Goal: Contribute content

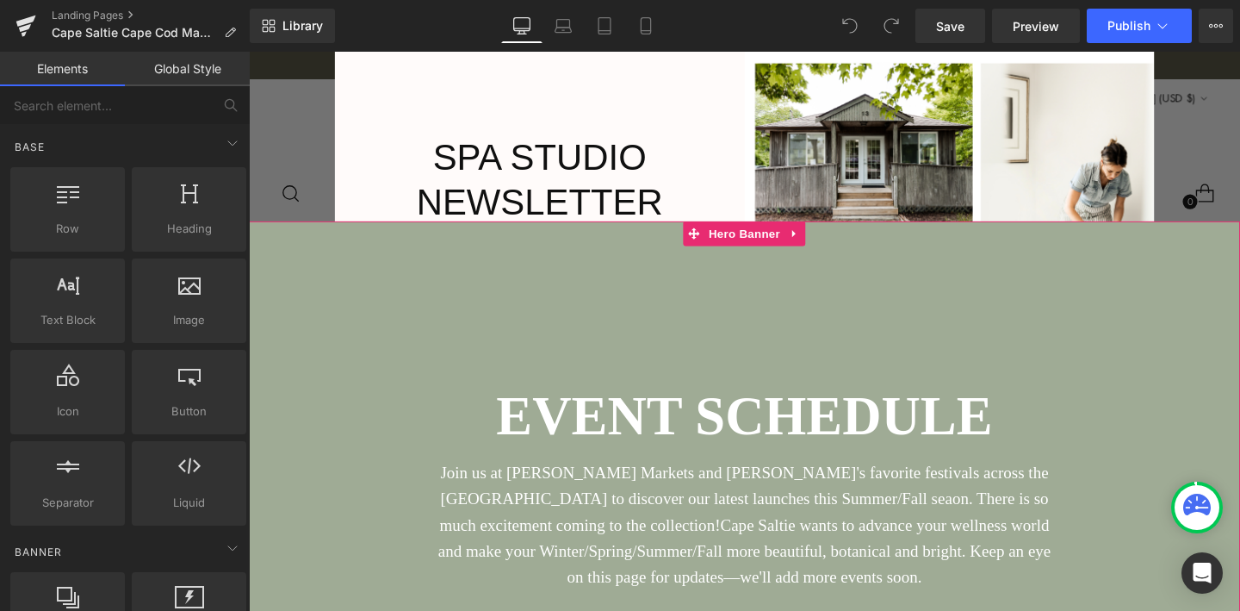
click at [657, 288] on div at bounding box center [770, 538] width 1042 height 617
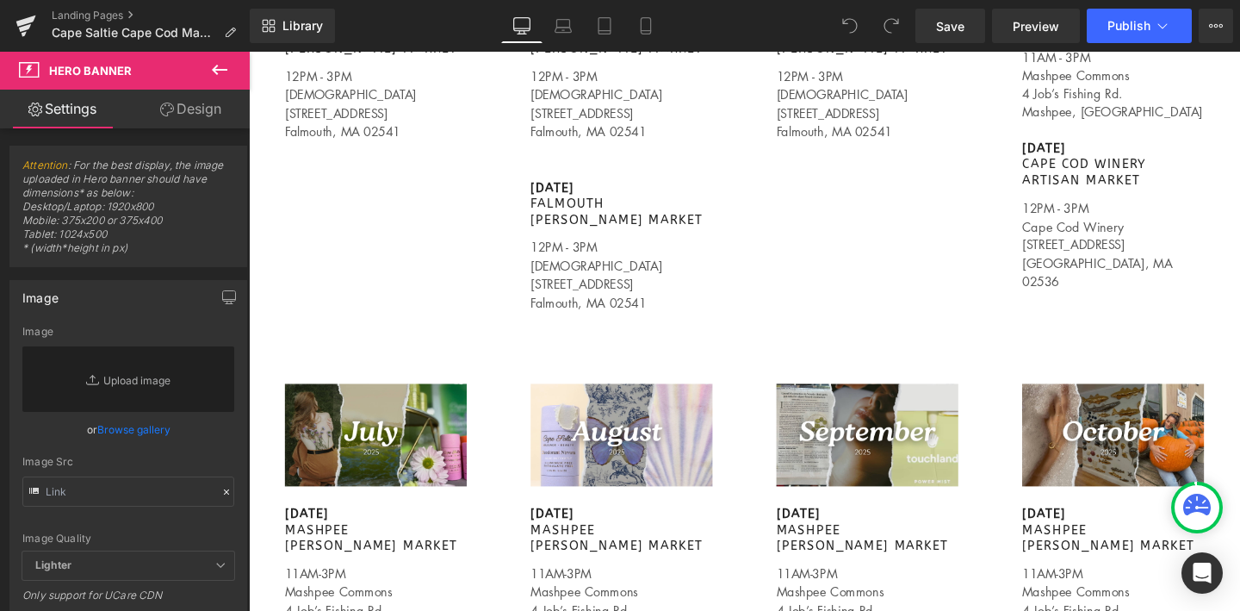
scroll to position [1043, 0]
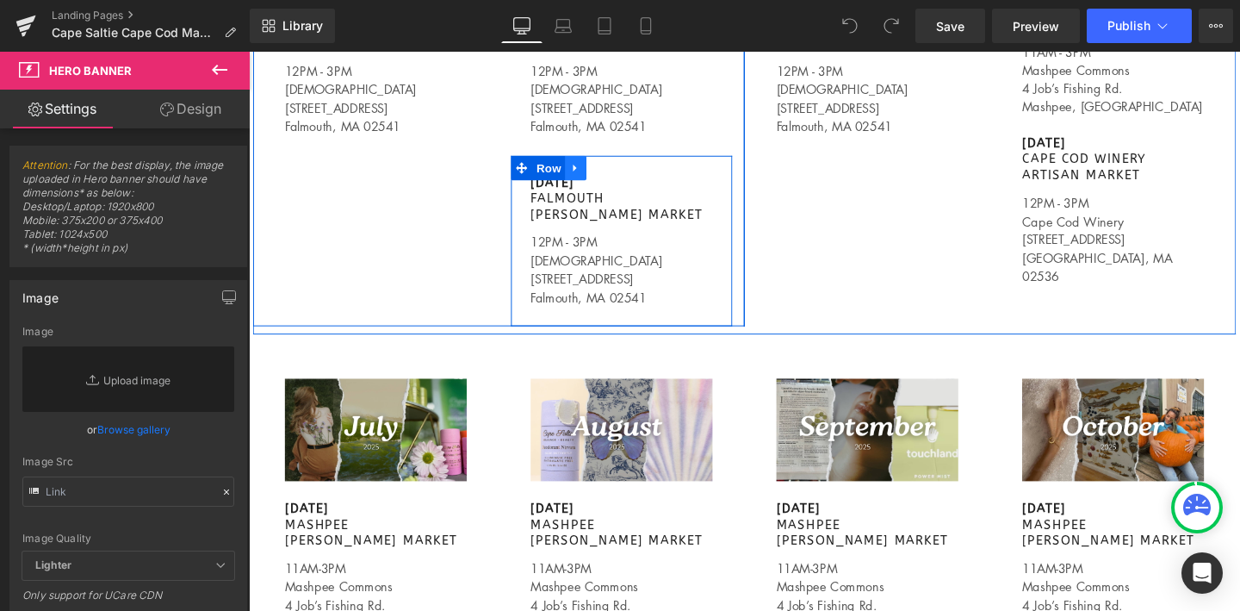
click at [591, 176] on icon at bounding box center [591, 174] width 3 height 8
click at [618, 175] on icon at bounding box center [615, 174] width 12 height 12
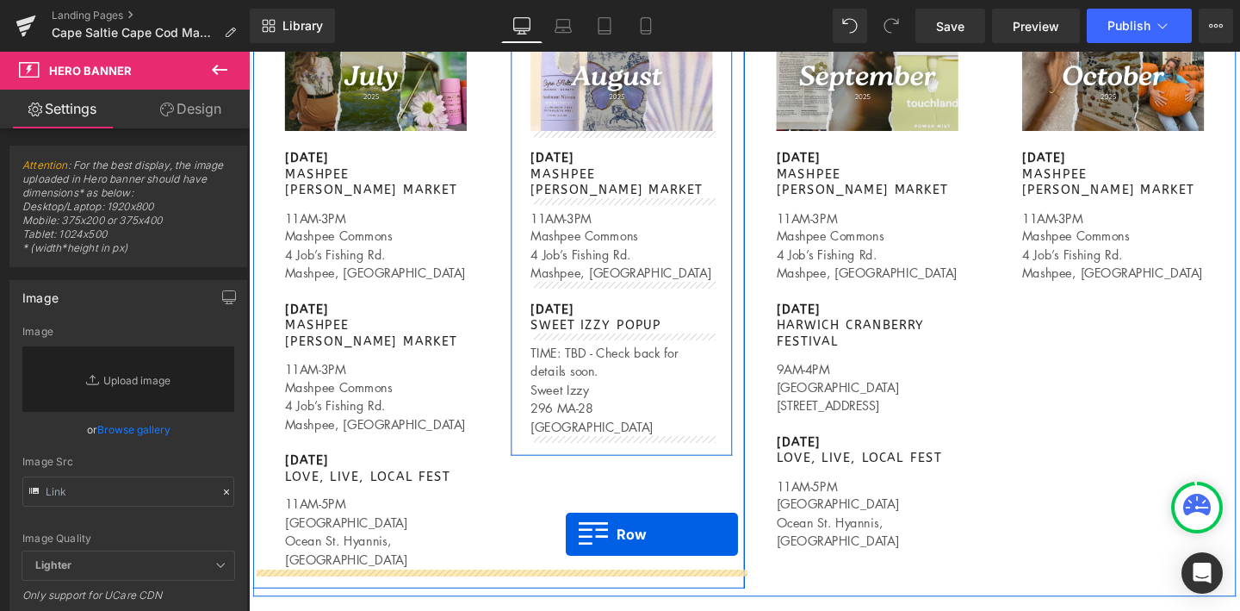
scroll to position [1505, 0]
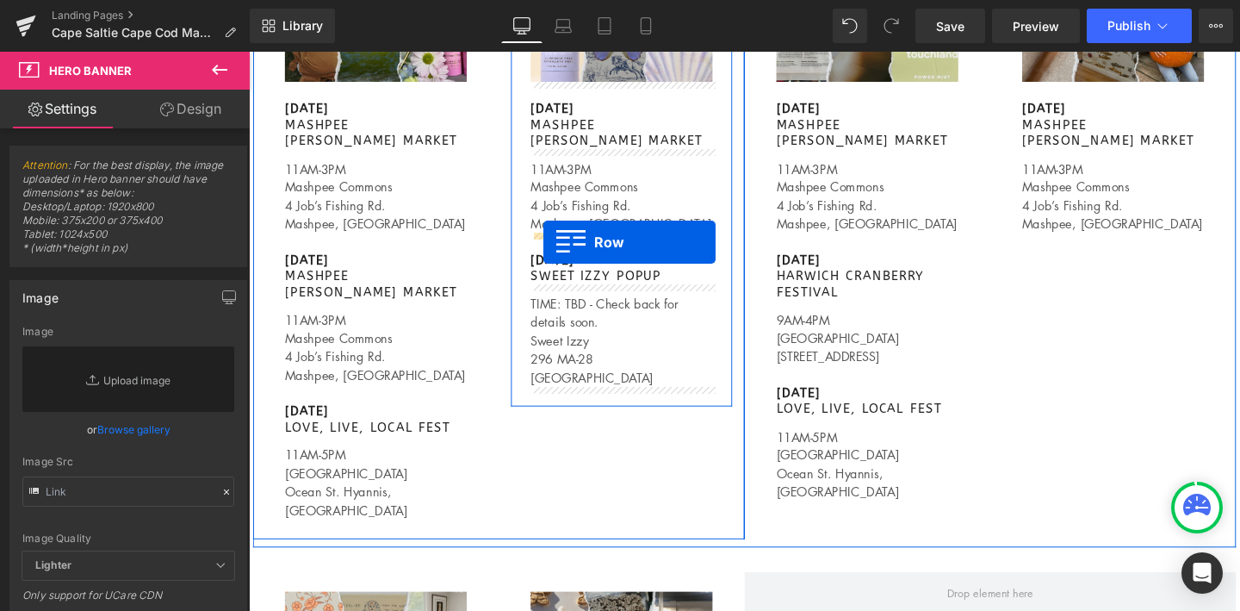
drag, startPoint x: 533, startPoint y: 354, endPoint x: 559, endPoint y: 251, distance: 105.7
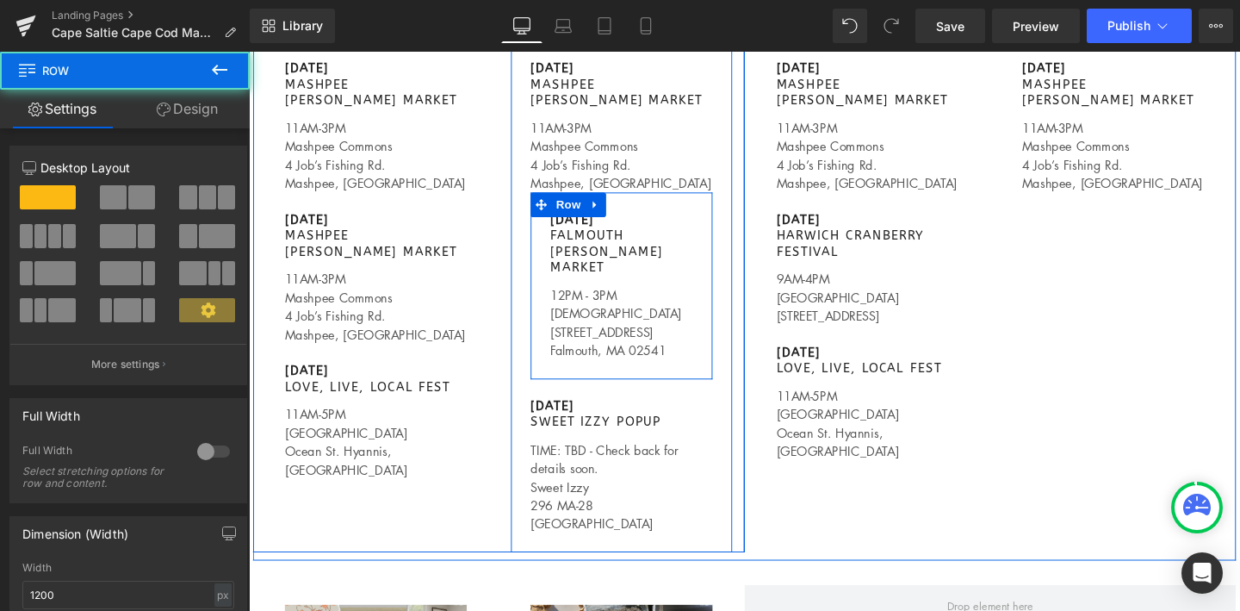
scroll to position [1462, 0]
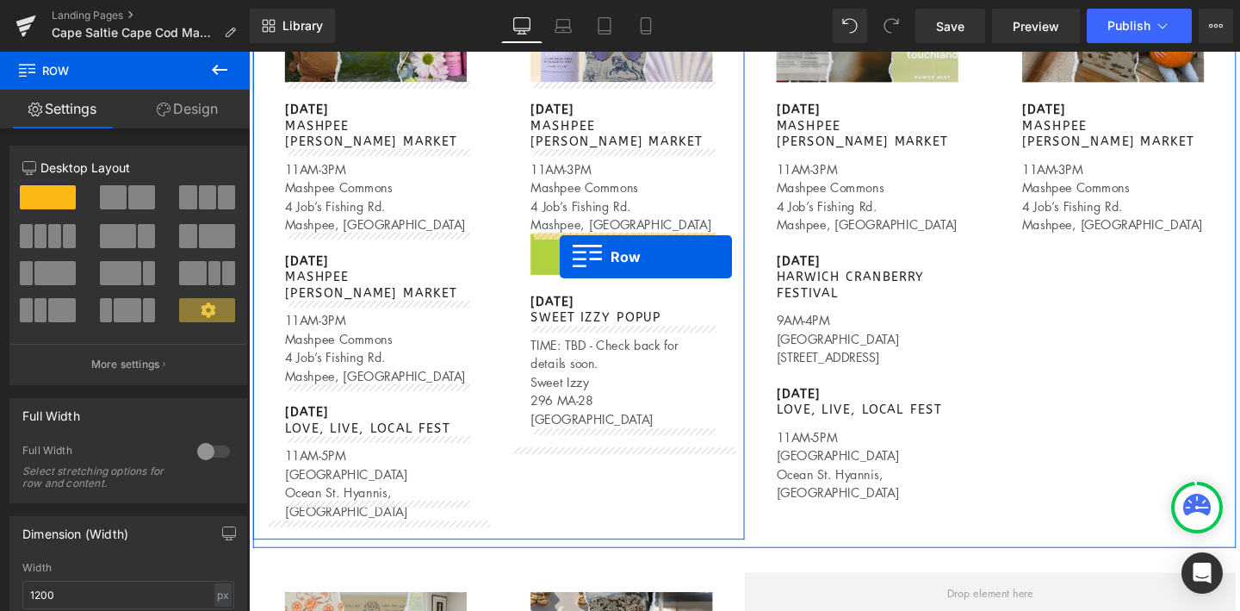
drag, startPoint x: 559, startPoint y: 252, endPoint x: 574, endPoint y: 267, distance: 21.3
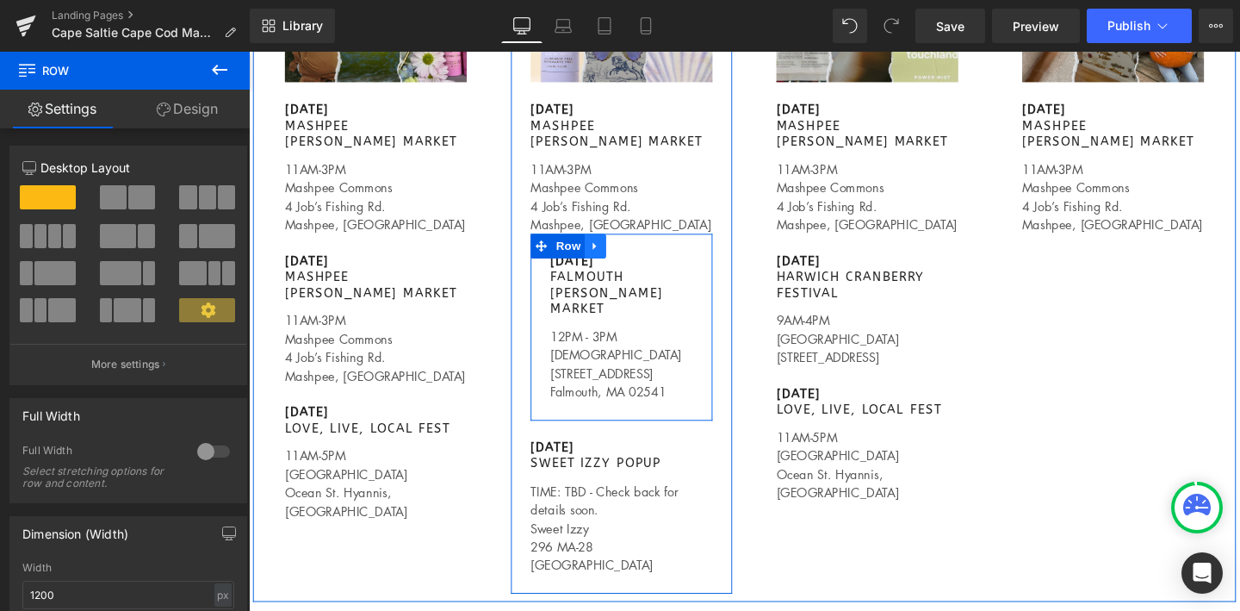
click at [613, 257] on icon at bounding box center [612, 255] width 3 height 8
click at [659, 259] on icon at bounding box center [658, 256] width 12 height 12
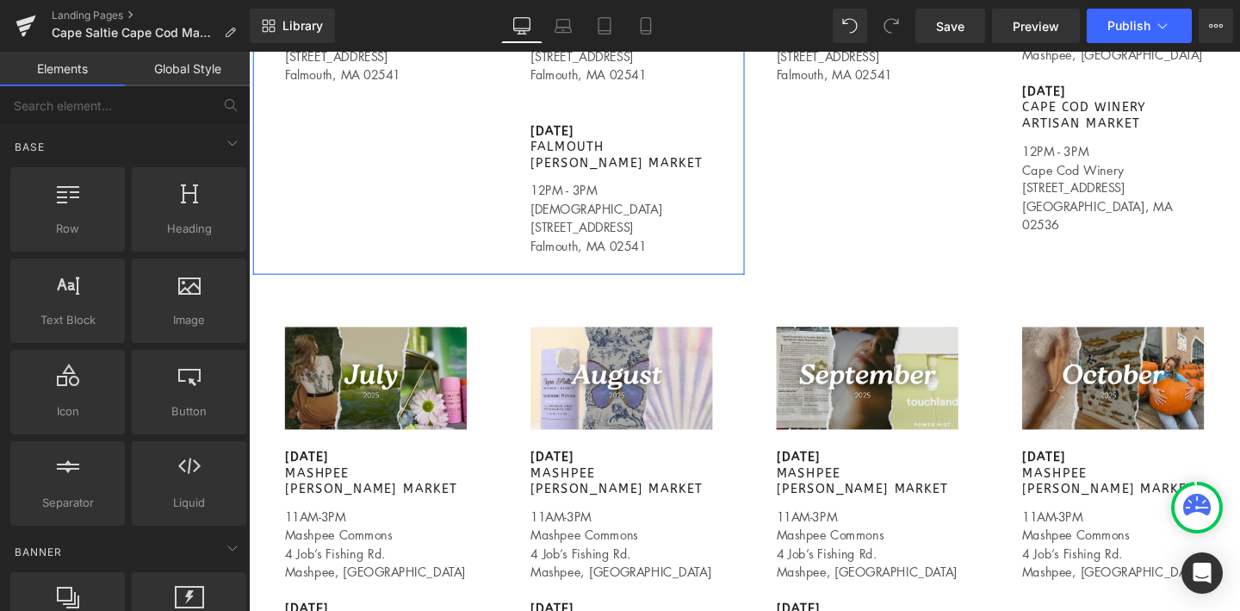
scroll to position [1084, 0]
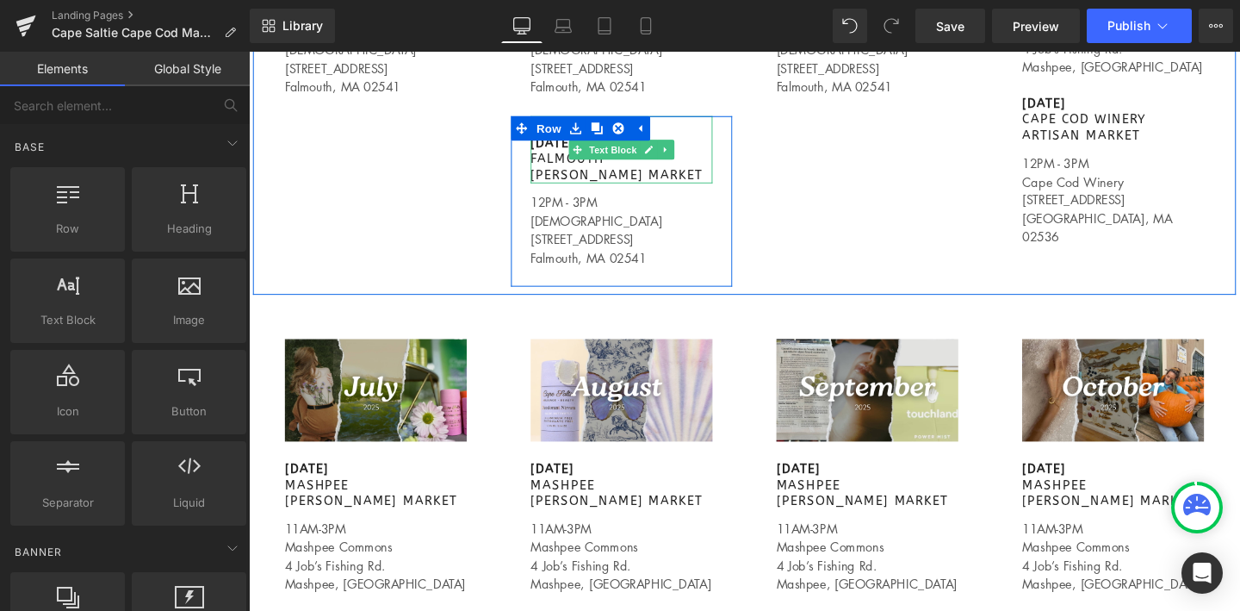
click at [598, 171] on span "FALMOUTH [PERSON_NAME] MARKET" at bounding box center [635, 173] width 181 height 33
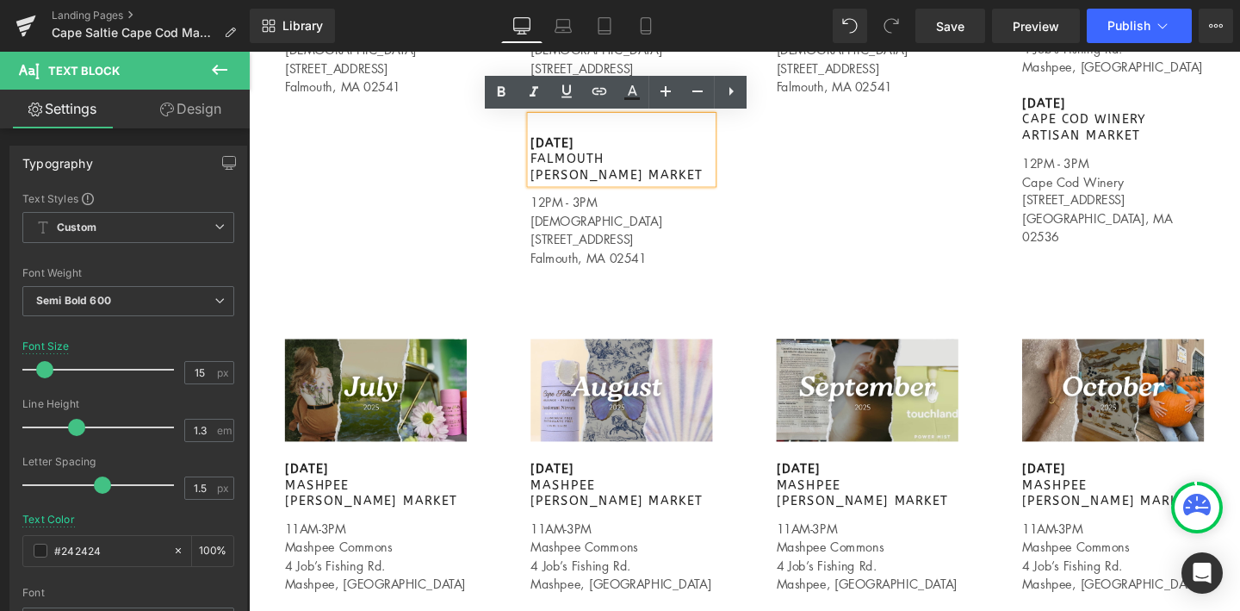
click at [774, 214] on div "Image [DATE] FALMOUTH [PERSON_NAME] MARKET Text Block 12PM - 3PM [GEOGRAPHIC_DA…" at bounding box center [1028, 32] width 517 height 488
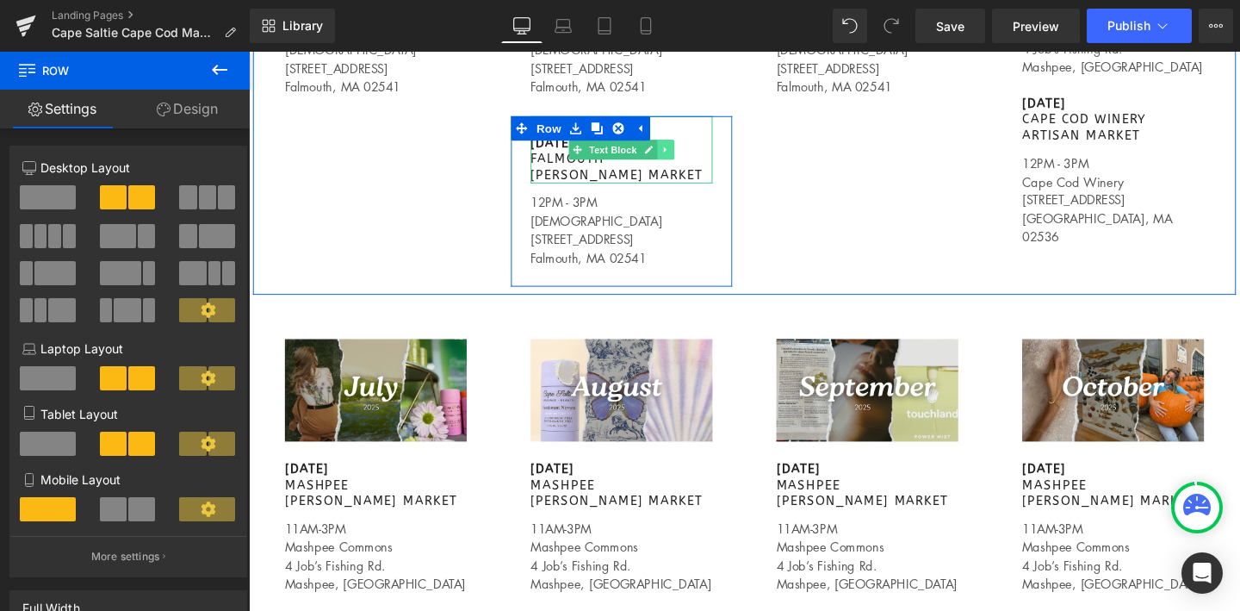
click at [686, 156] on icon at bounding box center [686, 155] width 3 height 6
click at [677, 154] on icon at bounding box center [677, 154] width 9 height 9
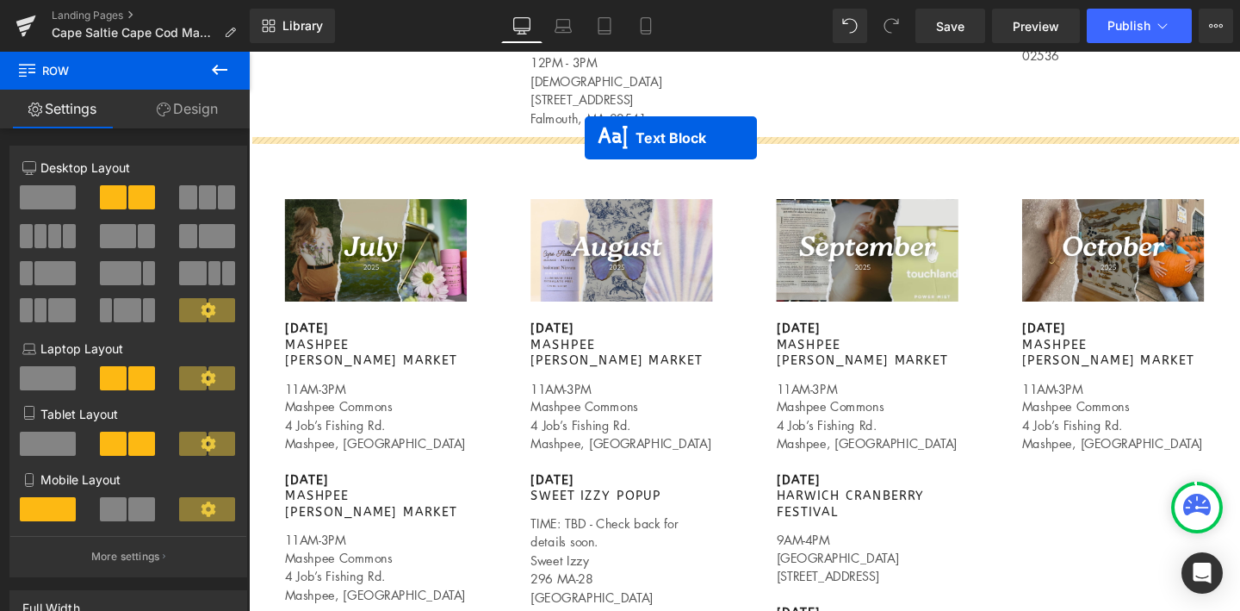
scroll to position [1360, 0]
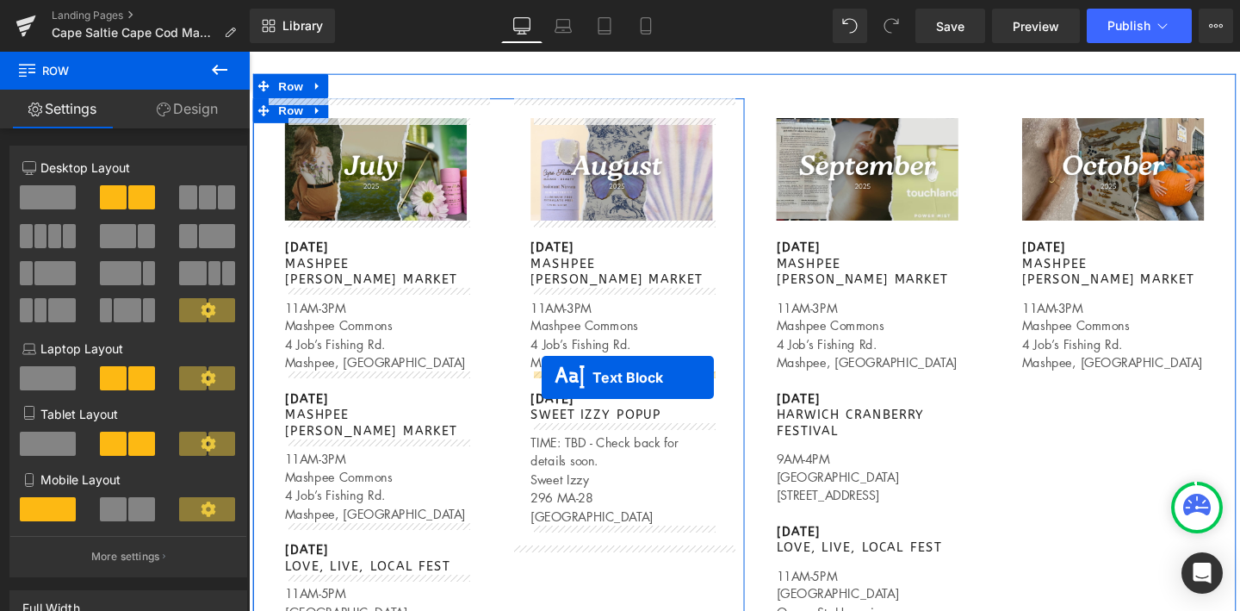
drag, startPoint x: 594, startPoint y: 228, endPoint x: 556, endPoint y: 394, distance: 169.6
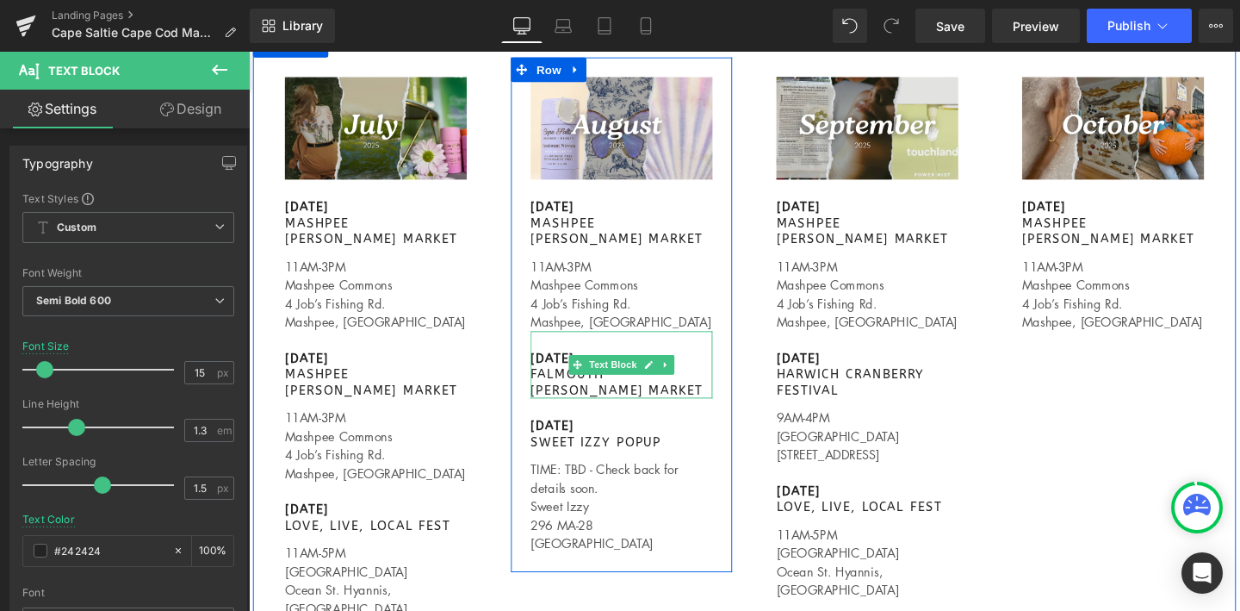
click at [572, 370] on p "[DATE]" at bounding box center [640, 374] width 191 height 17
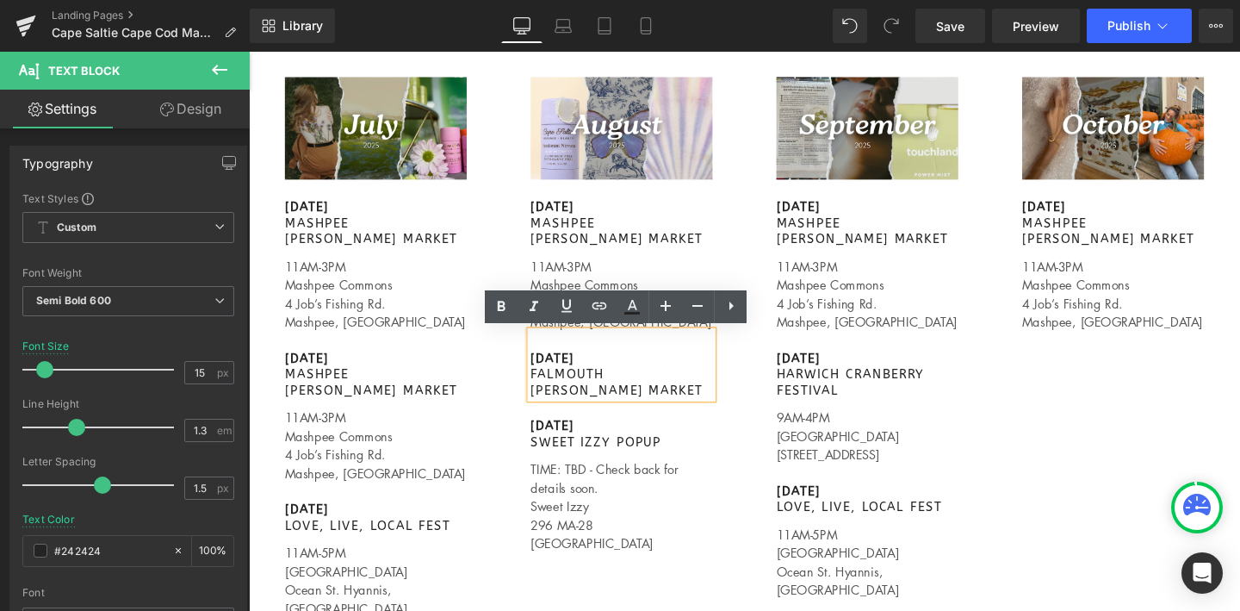
drag, startPoint x: 617, startPoint y: 376, endPoint x: 548, endPoint y: 374, distance: 69.8
click at [548, 374] on p "[DATE]" at bounding box center [640, 374] width 191 height 17
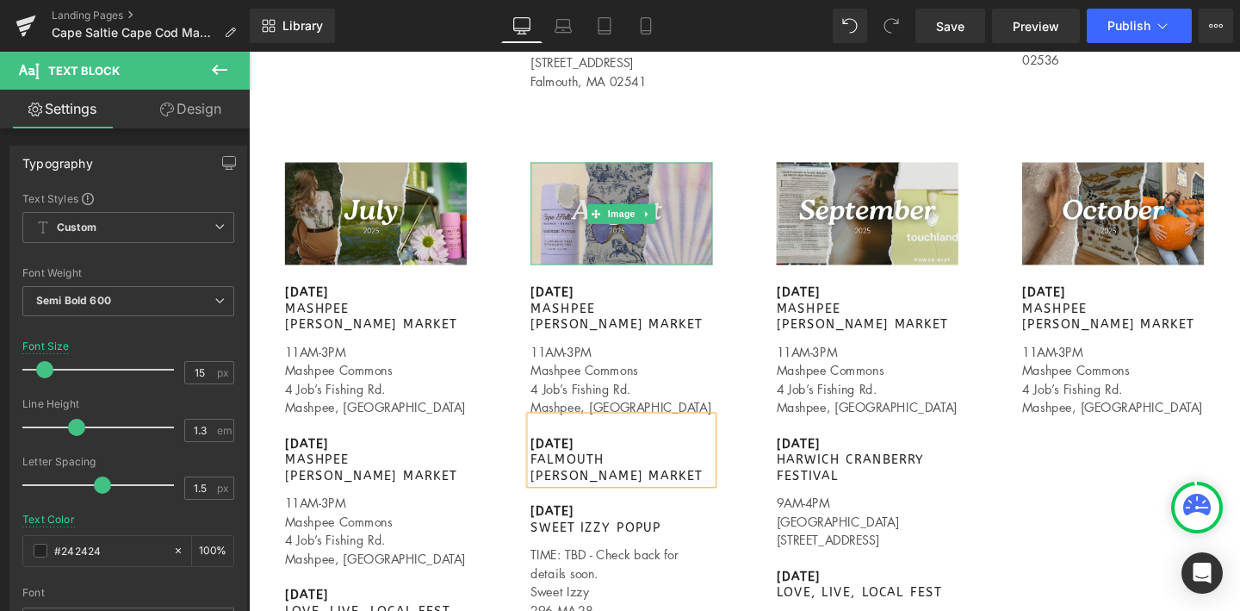
scroll to position [1351, 0]
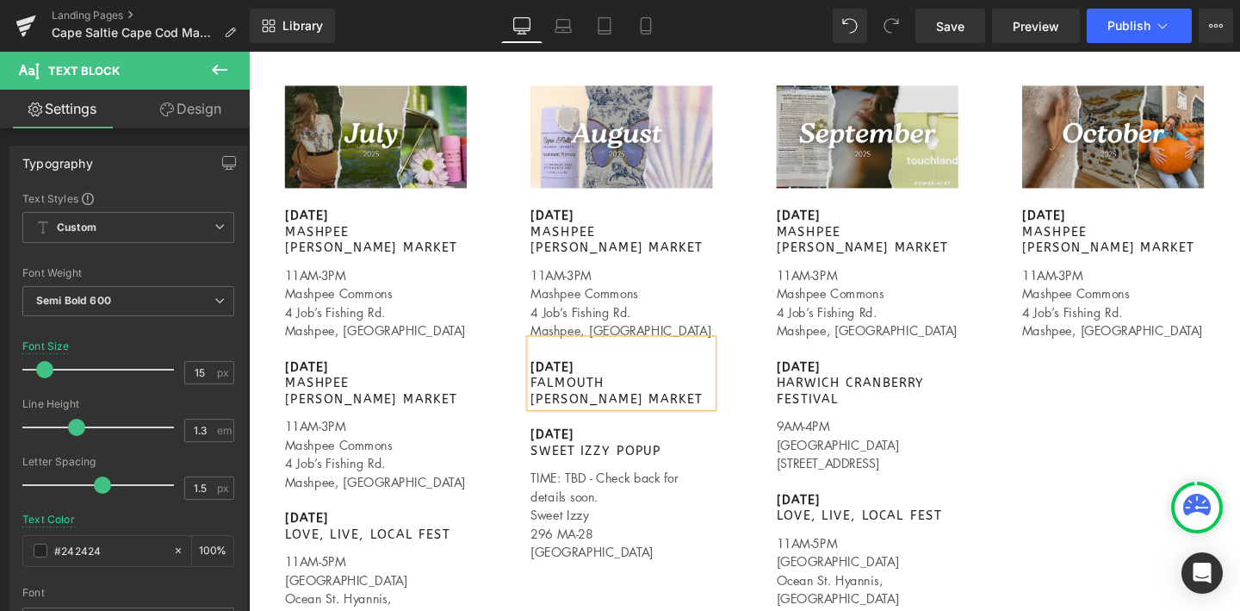
click at [563, 307] on p "Mashpee Commons" at bounding box center [640, 305] width 191 height 20
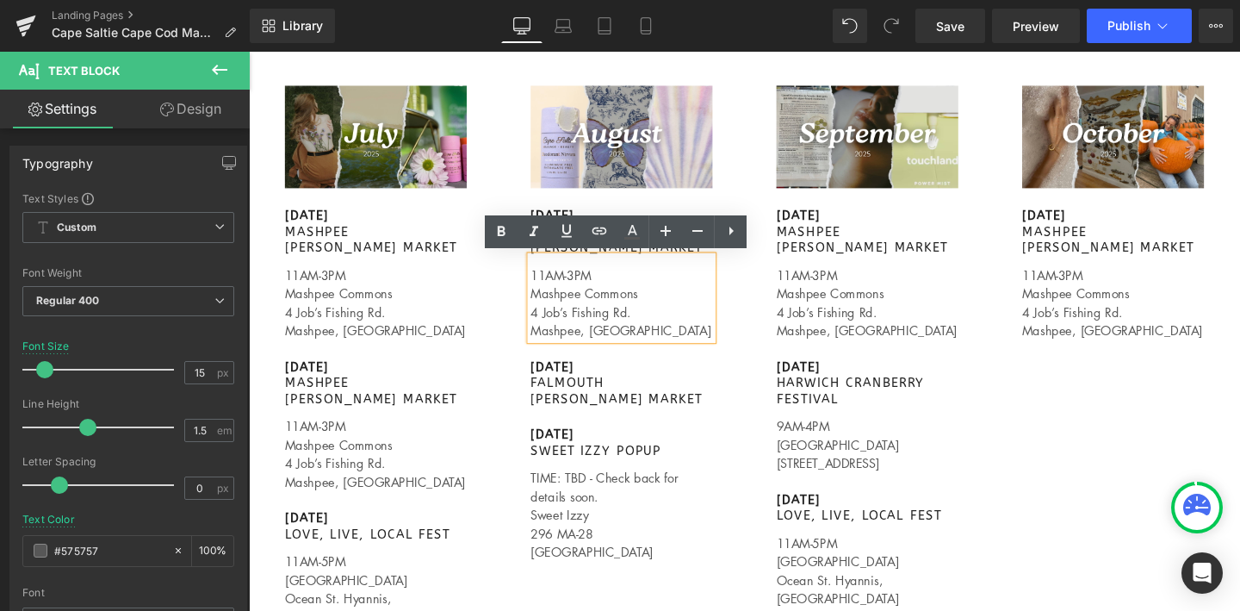
click at [764, 307] on div "Image [DATE] MASHPEE [PERSON_NAME] MARKET Text Block 11AM-3PM Mashpee Commons 4…" at bounding box center [640, 336] width 258 height 540
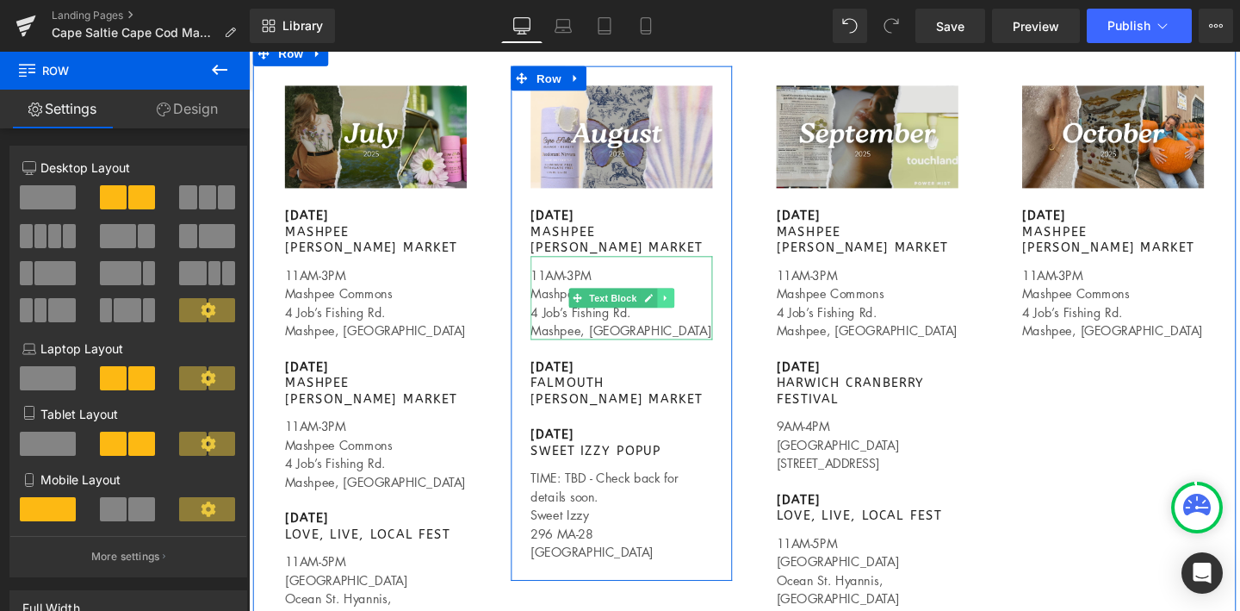
click at [688, 308] on icon at bounding box center [686, 310] width 9 height 10
click at [678, 307] on icon at bounding box center [677, 309] width 9 height 9
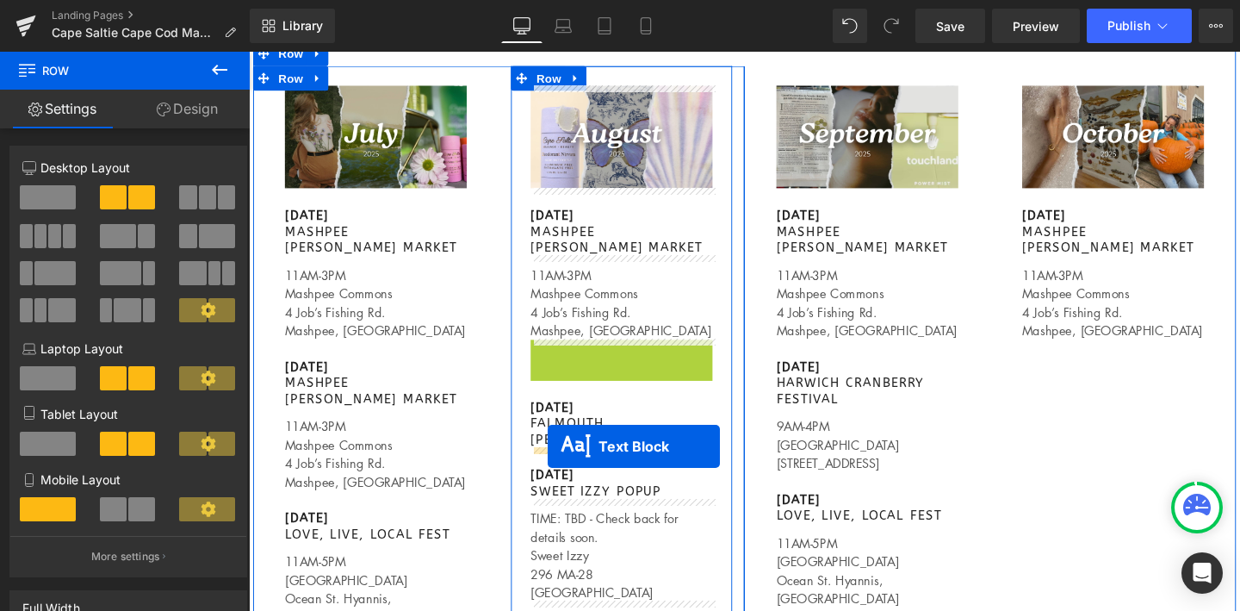
drag, startPoint x: 592, startPoint y: 399, endPoint x: 563, endPoint y: 467, distance: 73.7
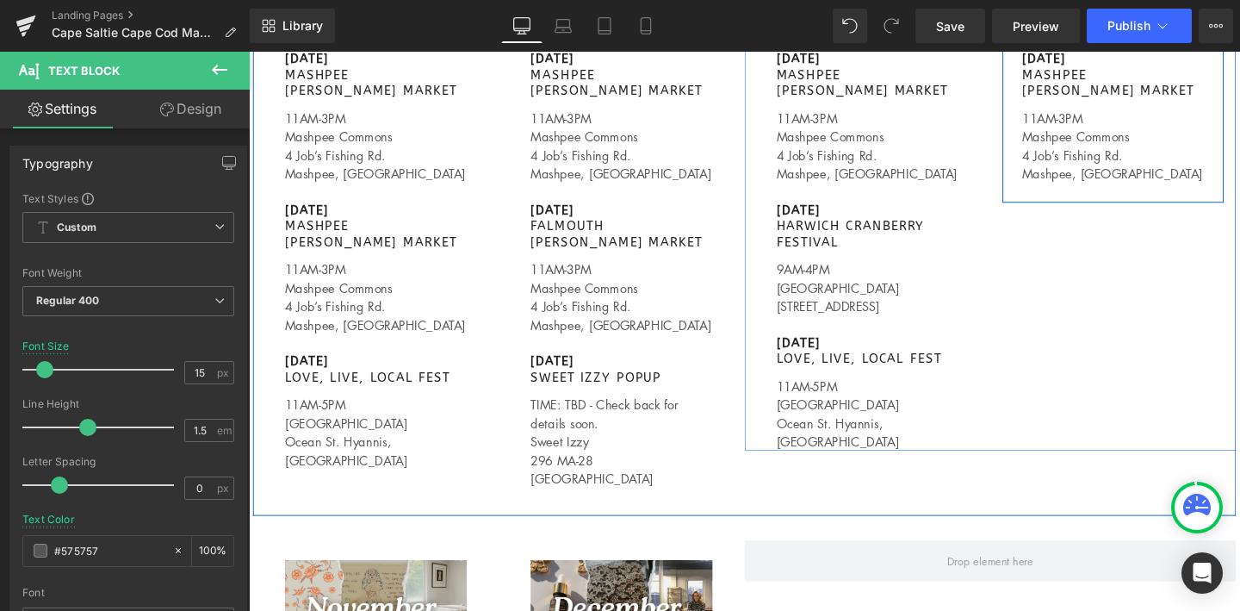
scroll to position [1522, 0]
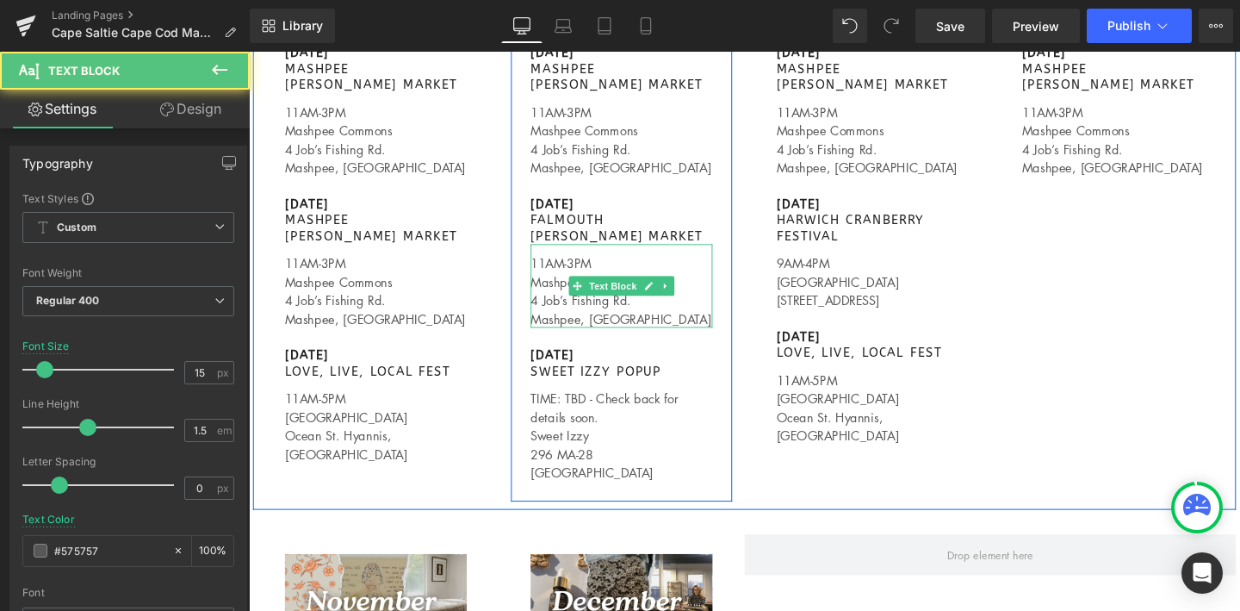
click at [558, 305] on p "4 Job’s Fishing Rd." at bounding box center [640, 313] width 191 height 20
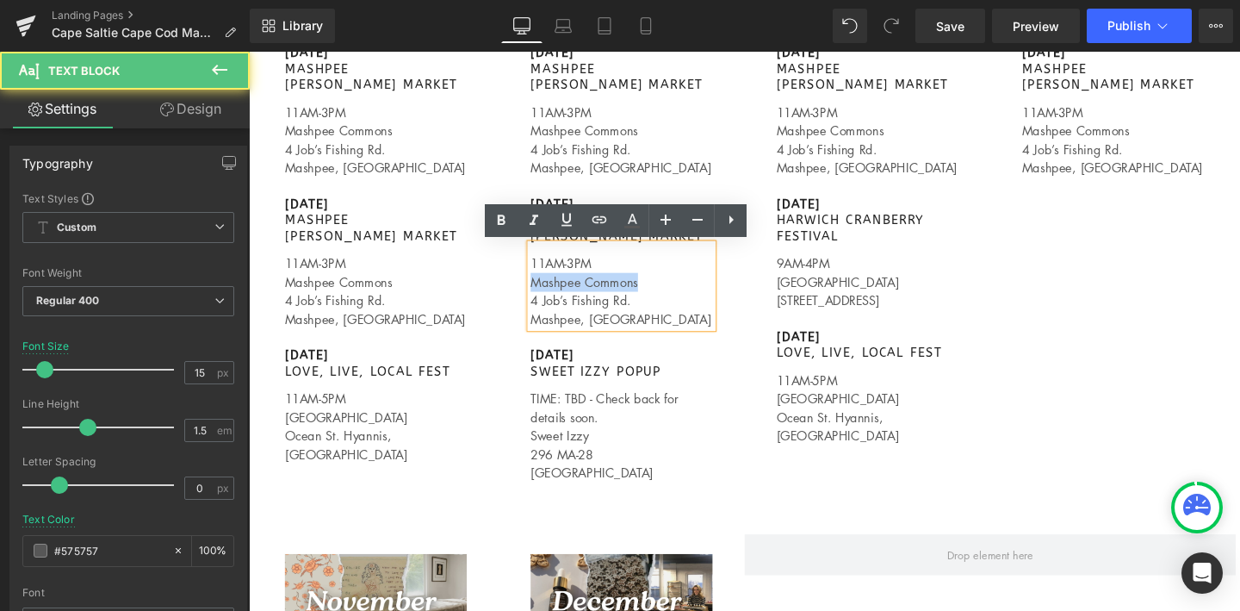
drag, startPoint x: 669, startPoint y: 294, endPoint x: 550, endPoint y: 294, distance: 118.8
click at [550, 294] on p "Mashpee Commons" at bounding box center [640, 294] width 191 height 20
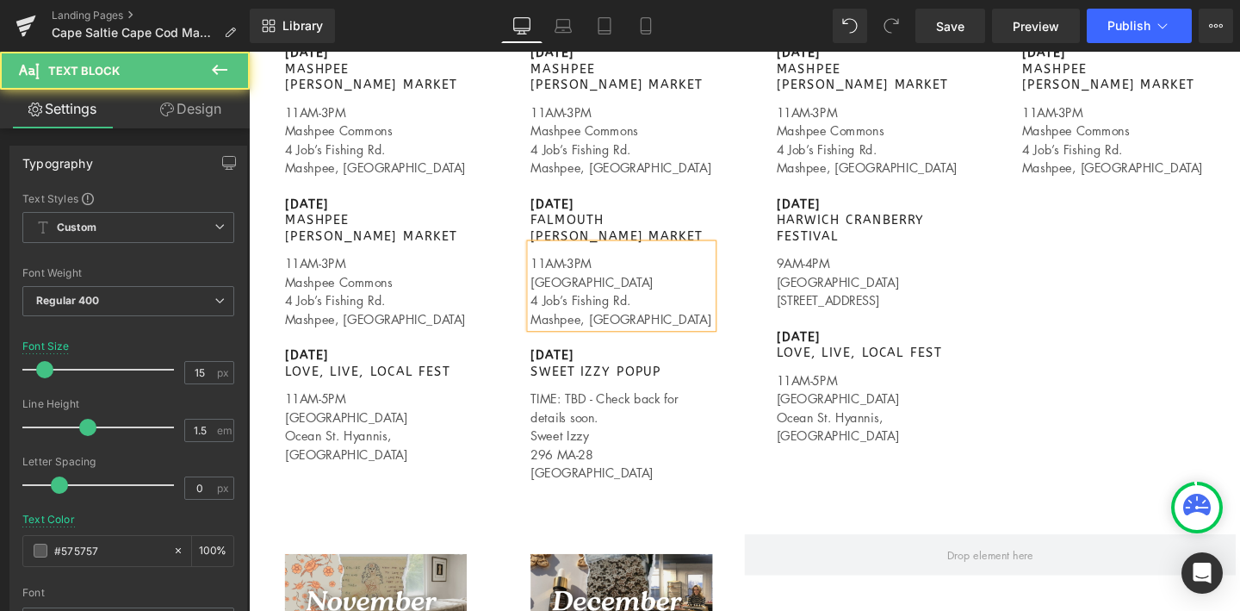
click at [595, 303] on p "4 Job’s Fishing Rd." at bounding box center [640, 313] width 191 height 20
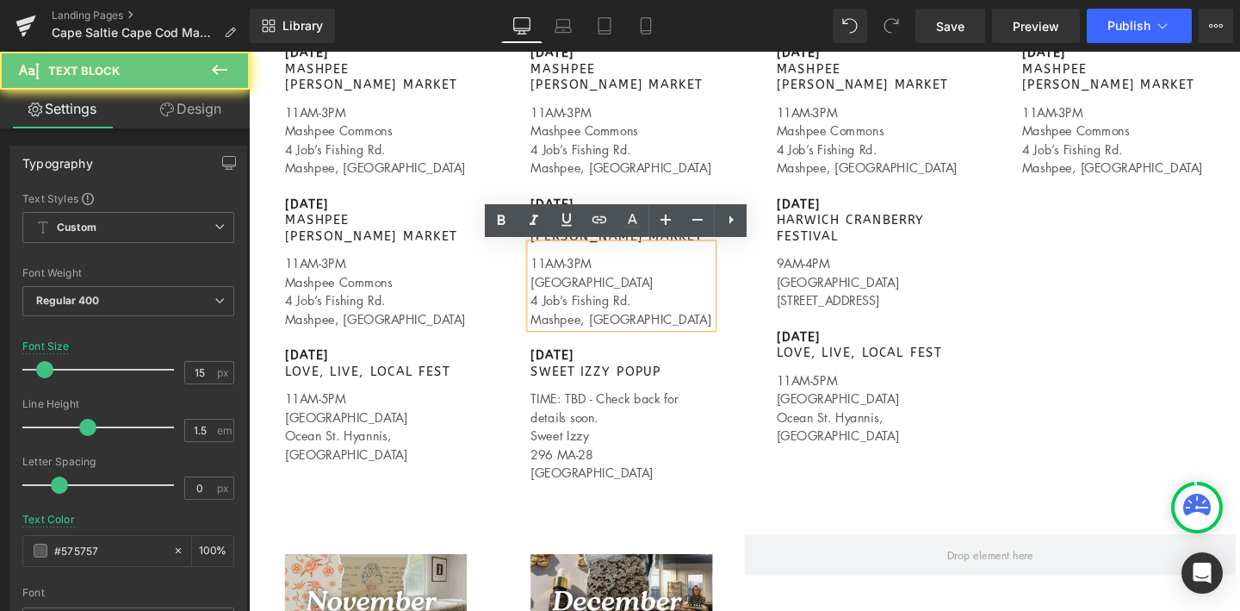
click at [654, 308] on p "4 Job’s Fishing Rd." at bounding box center [640, 313] width 191 height 20
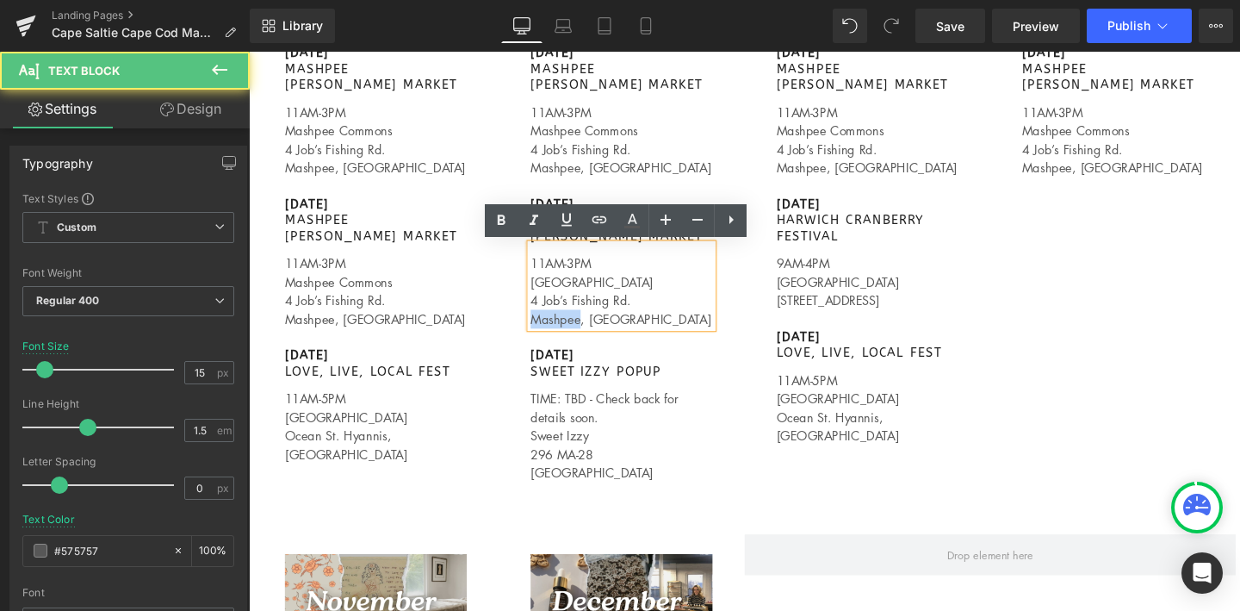
drag, startPoint x: 598, startPoint y: 329, endPoint x: 549, endPoint y: 330, distance: 49.1
click at [549, 330] on p "Mashpee, [GEOGRAPHIC_DATA]" at bounding box center [640, 333] width 191 height 20
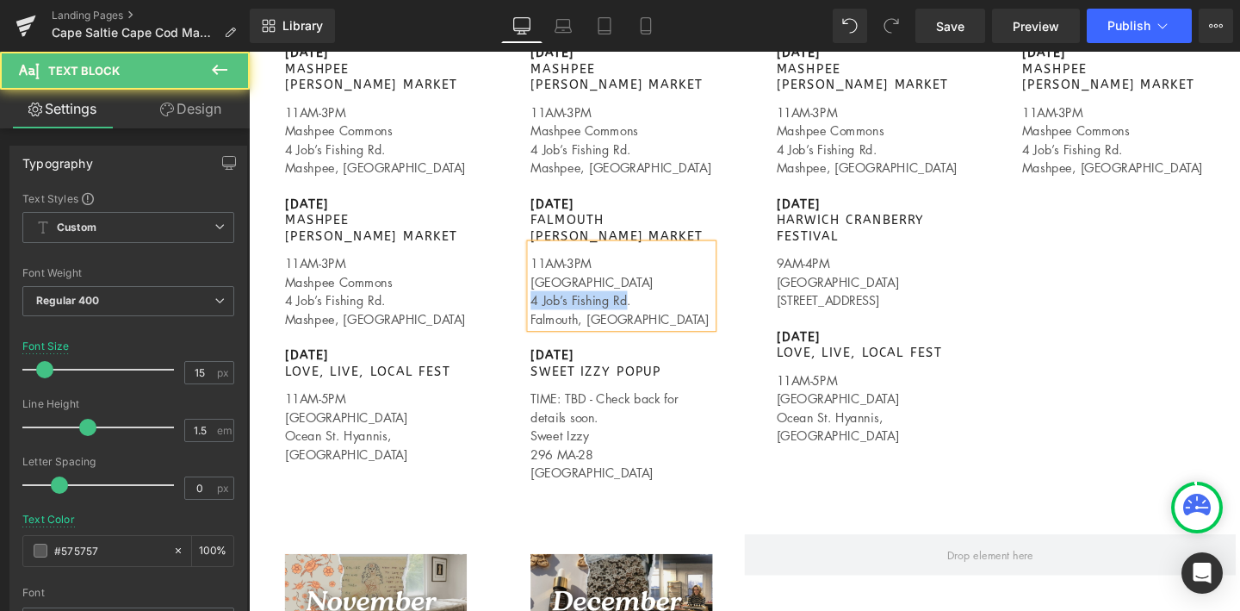
drag, startPoint x: 647, startPoint y: 313, endPoint x: 544, endPoint y: 314, distance: 102.5
click at [545, 314] on p "4 Job’s Fishing Rd." at bounding box center [640, 313] width 191 height 20
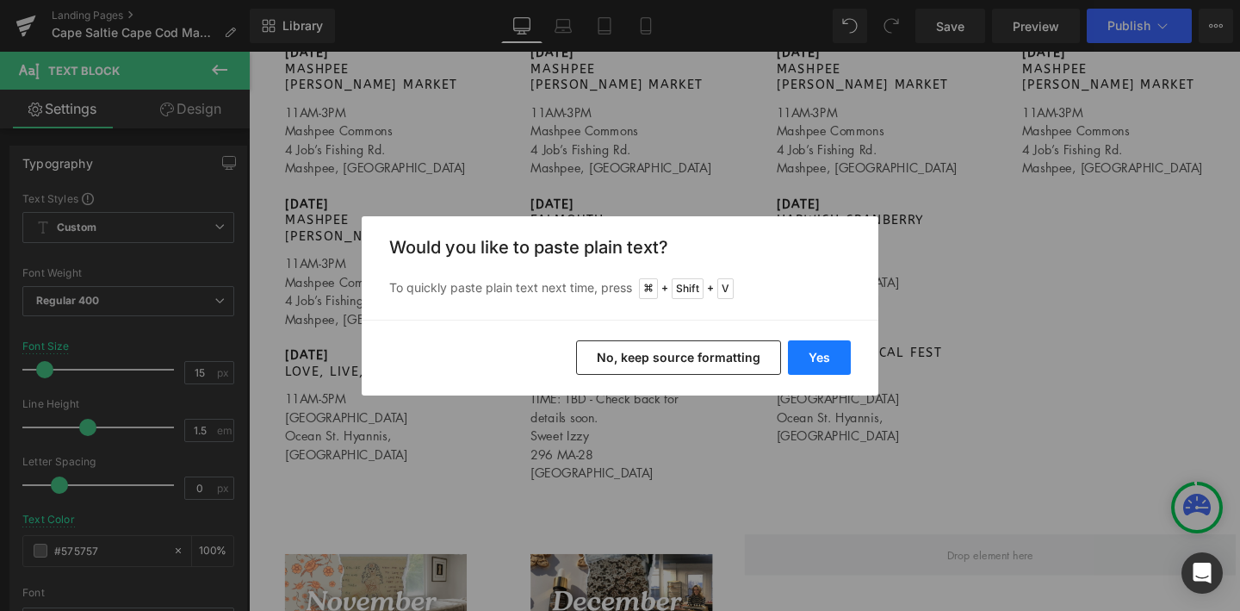
click at [809, 356] on button "Yes" at bounding box center [819, 357] width 63 height 34
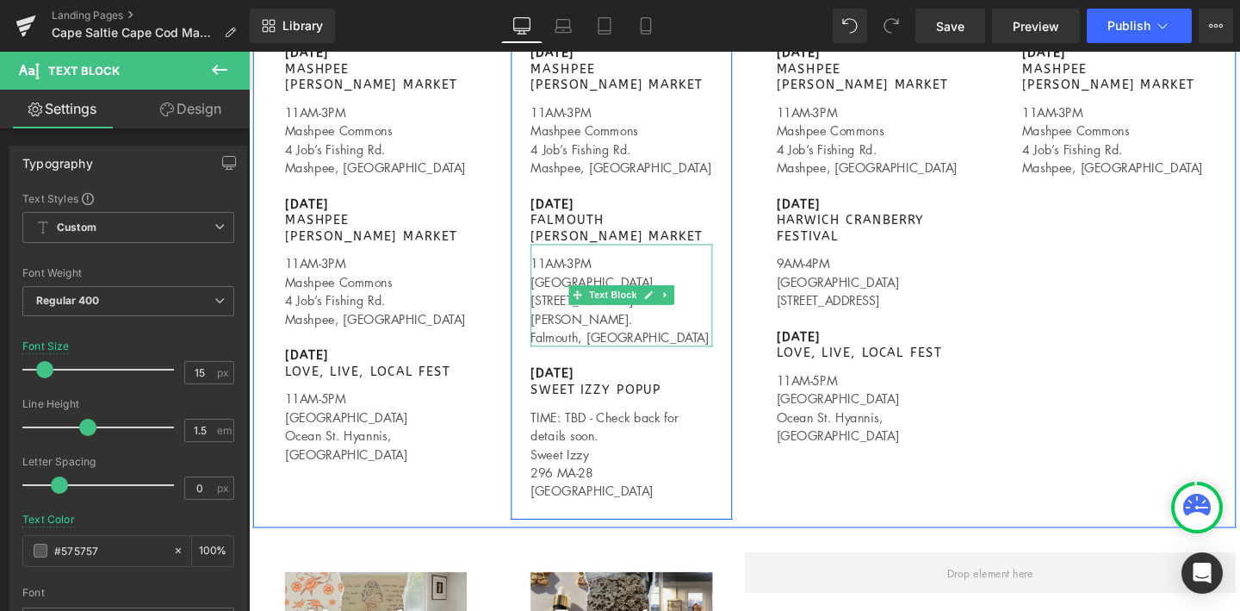
click at [627, 344] on p "Falmouth, [GEOGRAPHIC_DATA]" at bounding box center [640, 352] width 191 height 20
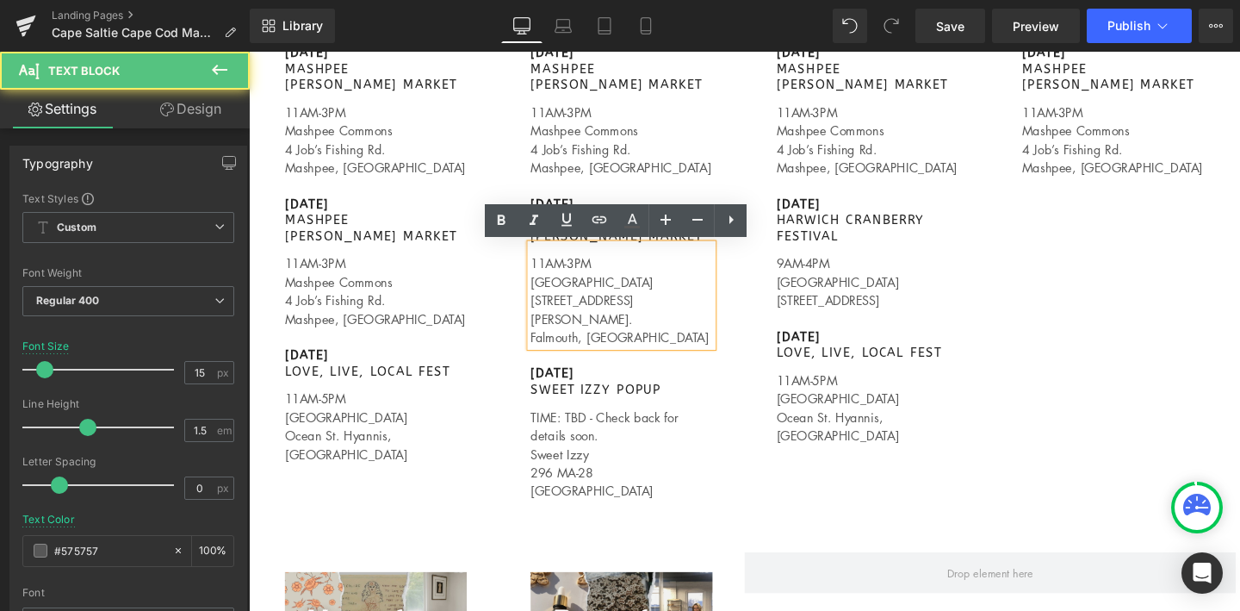
drag, startPoint x: 649, startPoint y: 316, endPoint x: 660, endPoint y: 329, distance: 17.1
click at [660, 329] on p "[STREET_ADDRESS][PERSON_NAME]." at bounding box center [640, 322] width 191 height 39
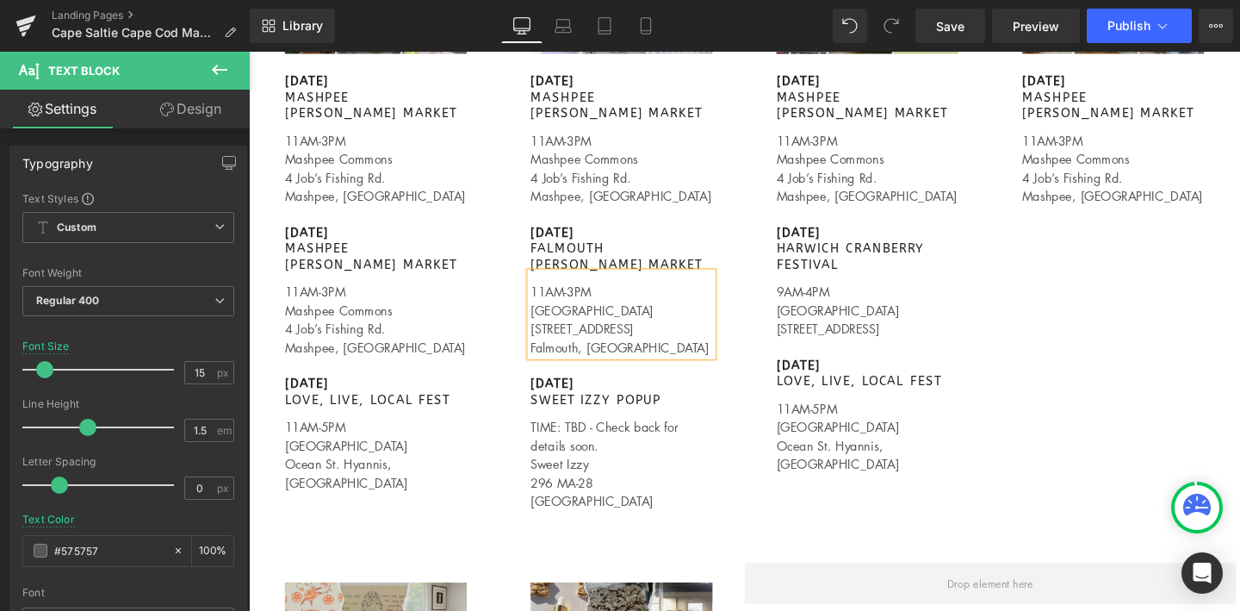
scroll to position [1487, 0]
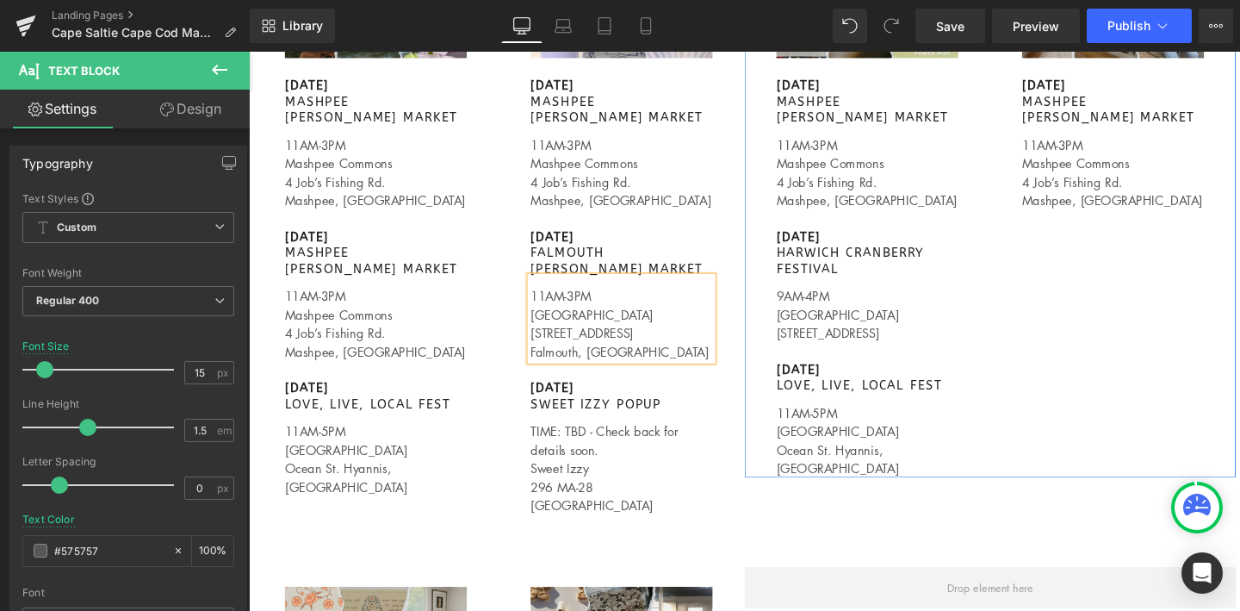
click at [1098, 318] on div "Image [DATE] MASHPEE [PERSON_NAME] MARKET Text Block 11AM-3PM Mashpee Commons 4…" at bounding box center [1028, 214] width 517 height 568
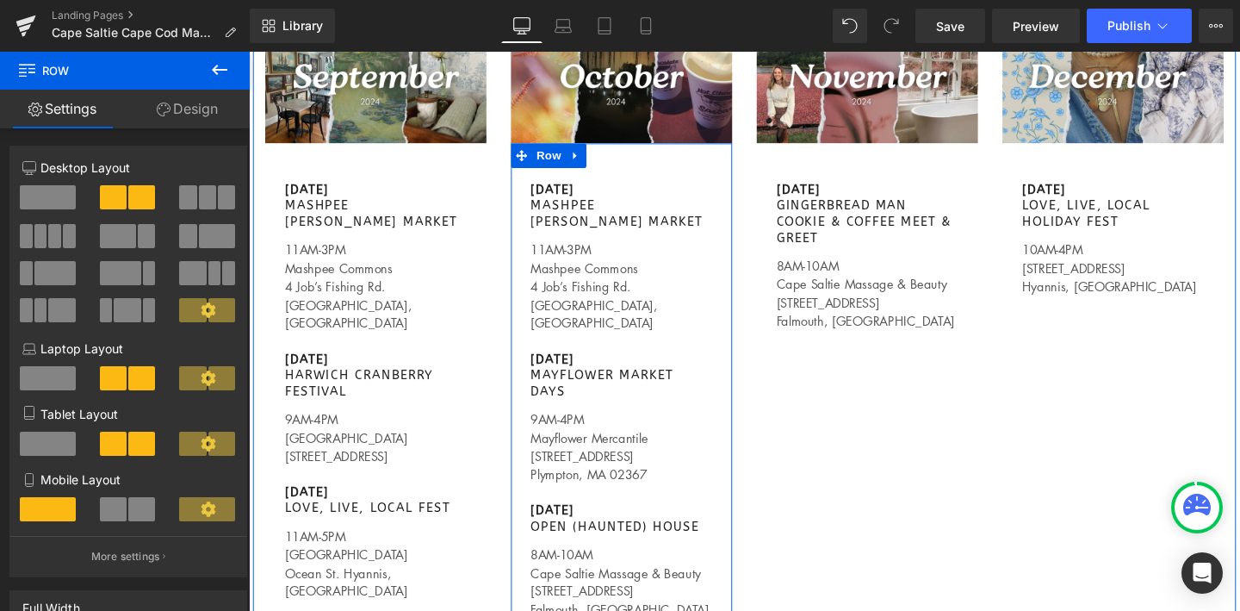
scroll to position [2927, 0]
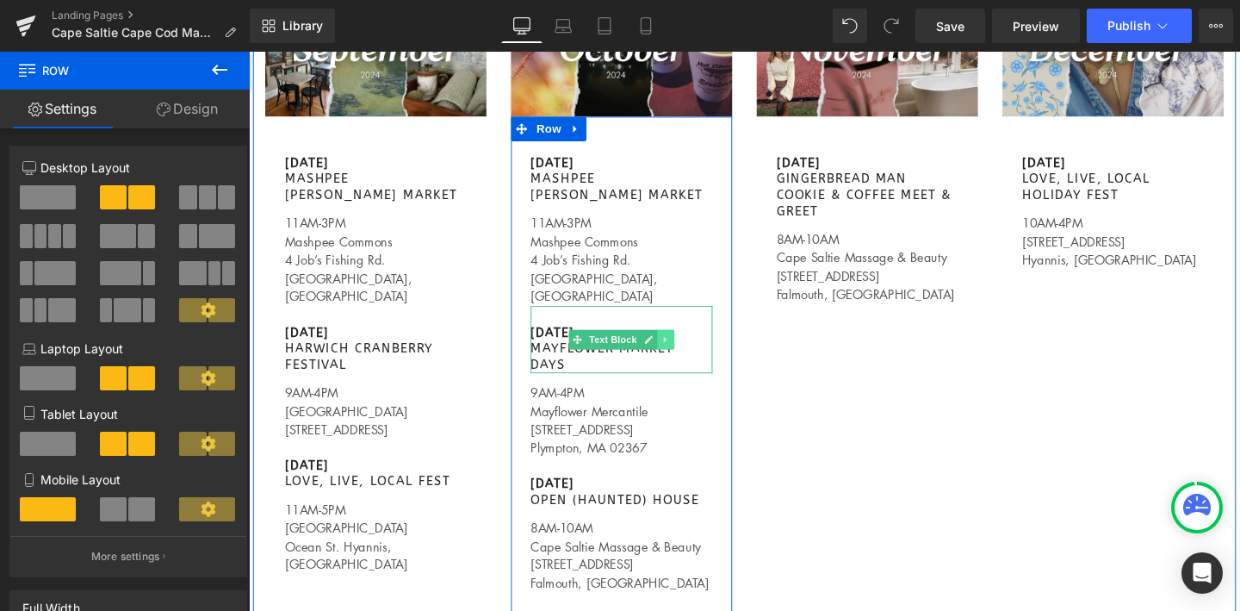
click at [686, 349] on icon at bounding box center [686, 354] width 9 height 10
click at [676, 349] on icon at bounding box center [677, 353] width 9 height 9
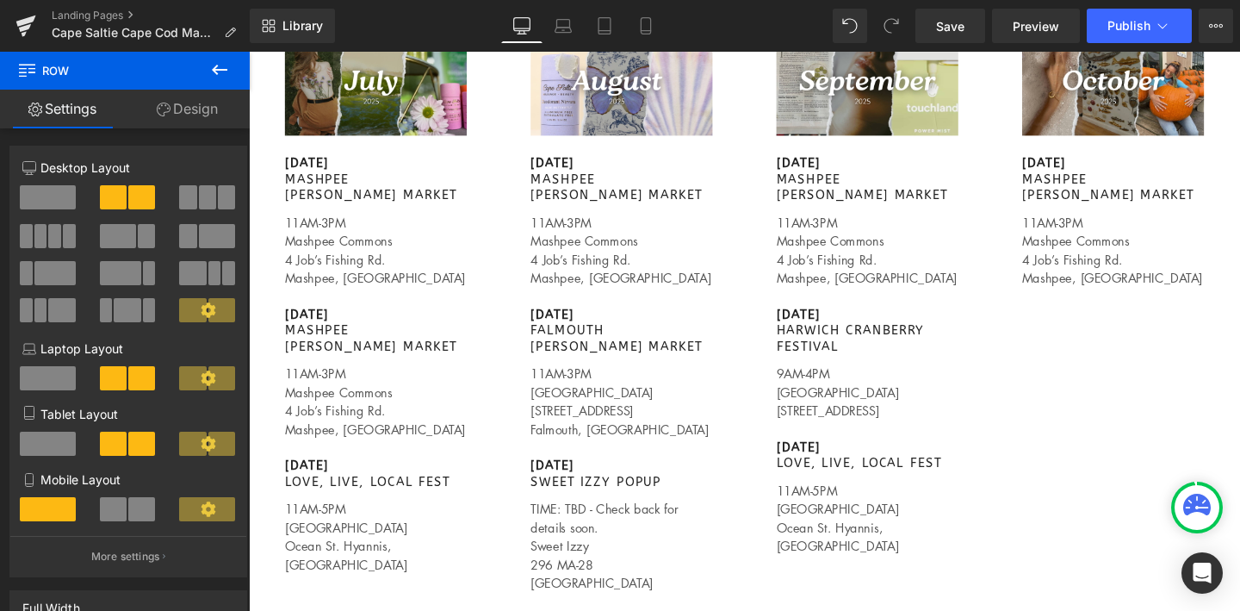
scroll to position [1397, 0]
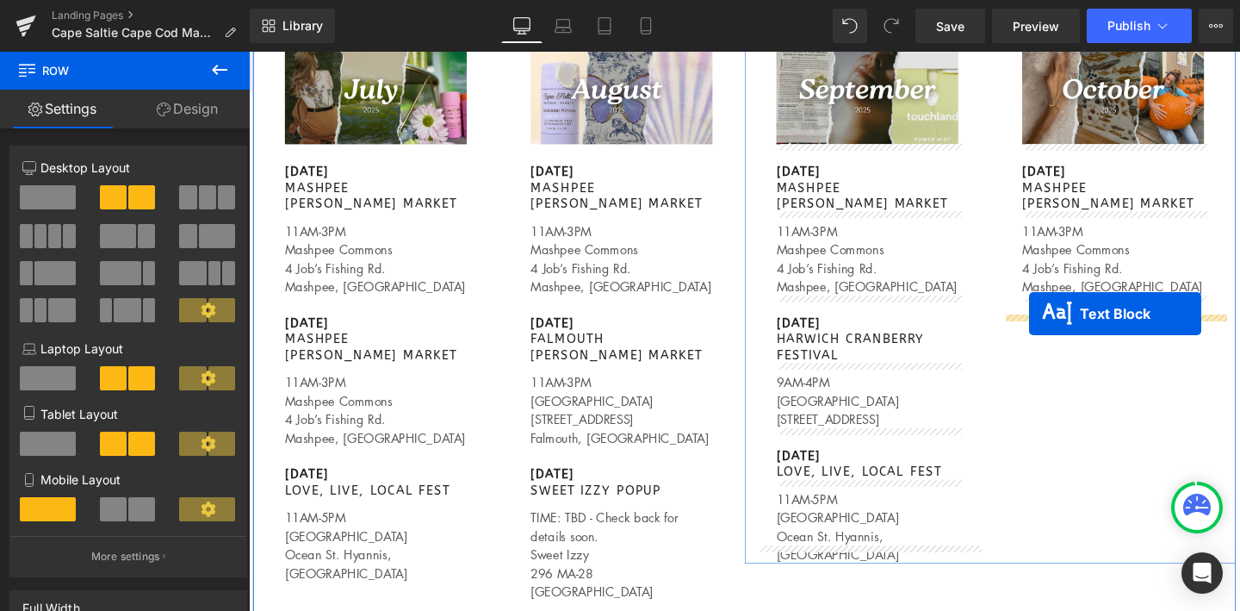
drag, startPoint x: 565, startPoint y: 311, endPoint x: 1069, endPoint y: 327, distance: 504.0
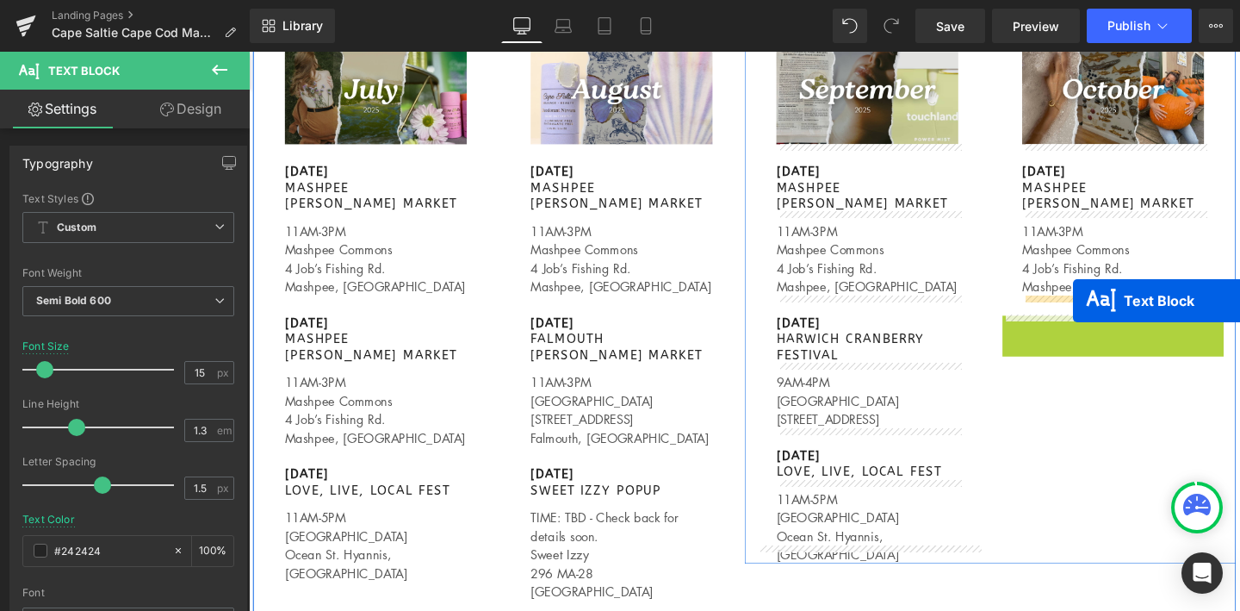
drag, startPoint x: 1110, startPoint y: 350, endPoint x: 1113, endPoint y: 314, distance: 36.3
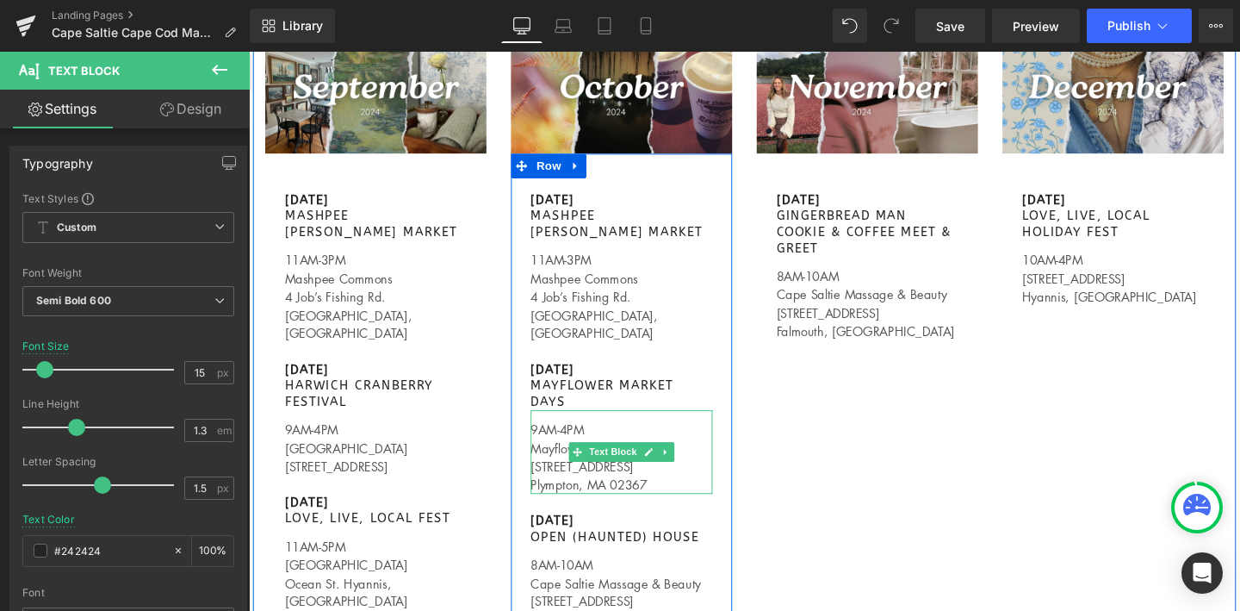
scroll to position [2908, 0]
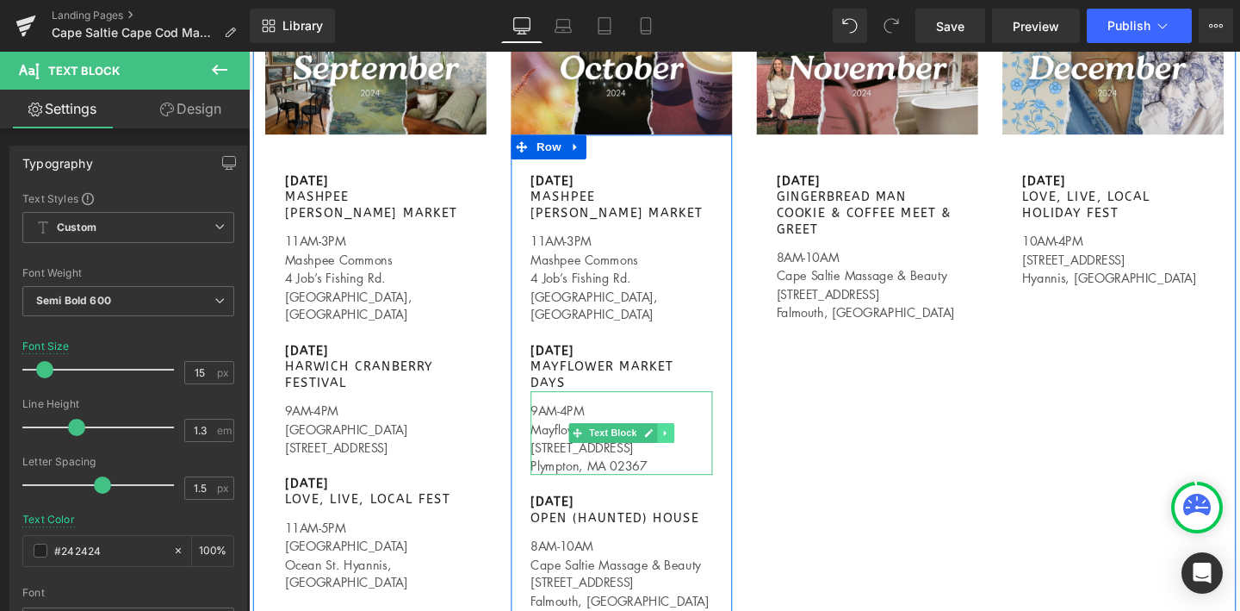
click at [686, 447] on icon at bounding box center [686, 452] width 9 height 10
click at [680, 447] on icon at bounding box center [677, 452] width 9 height 10
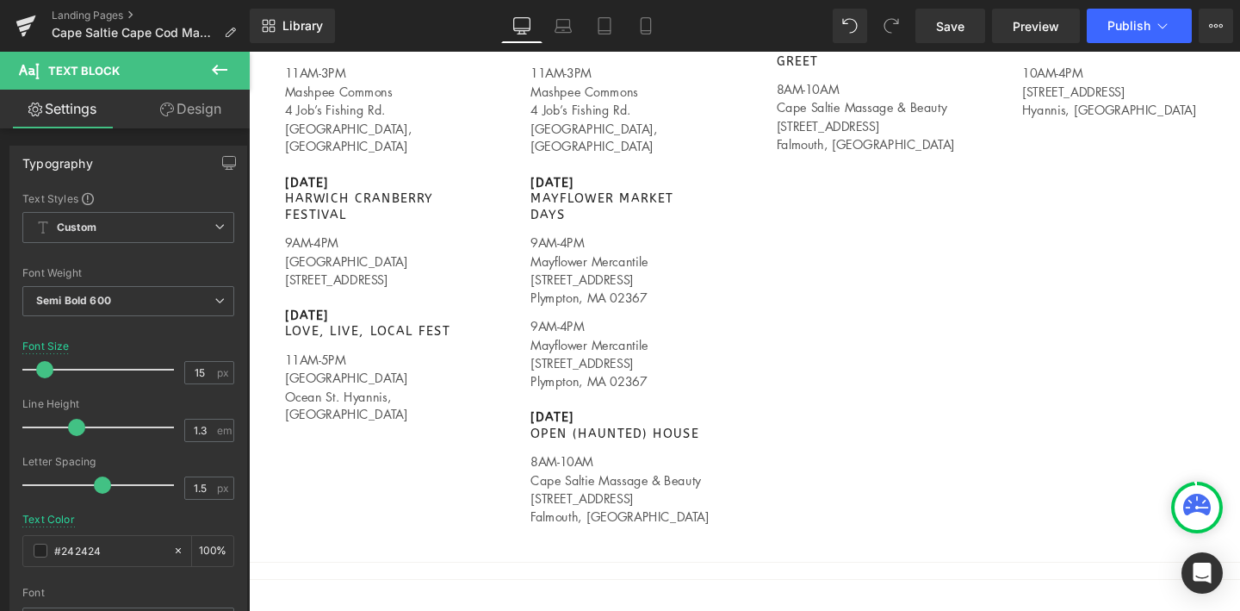
scroll to position [3053, 0]
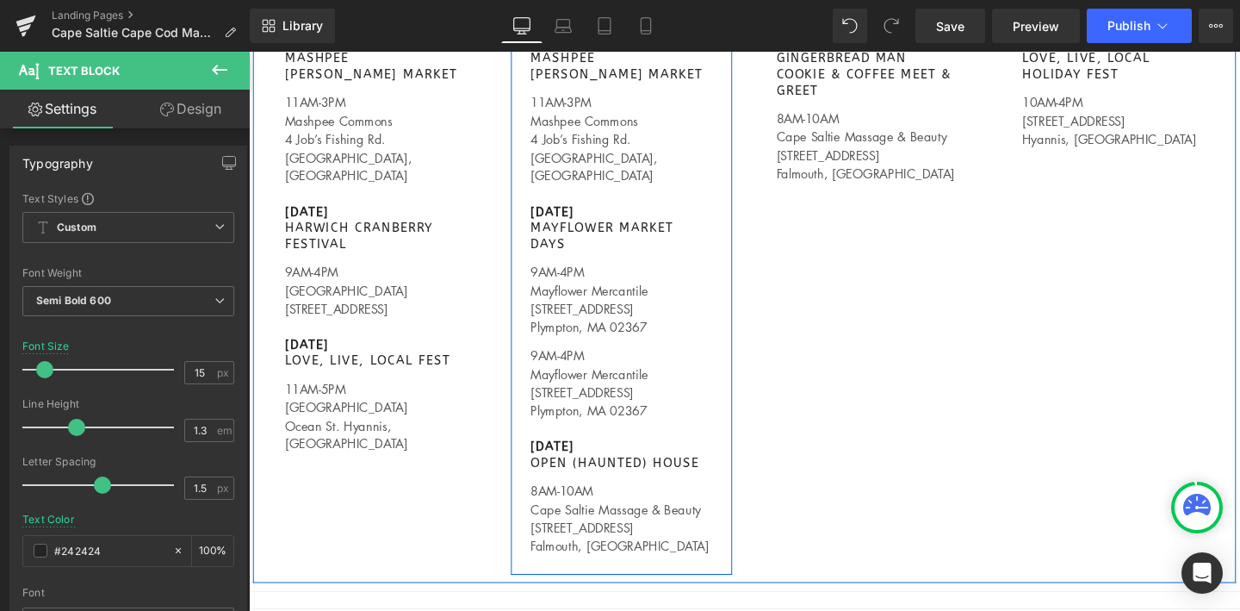
click at [582, 381] on p "Mayflower Mercantile" at bounding box center [640, 391] width 191 height 20
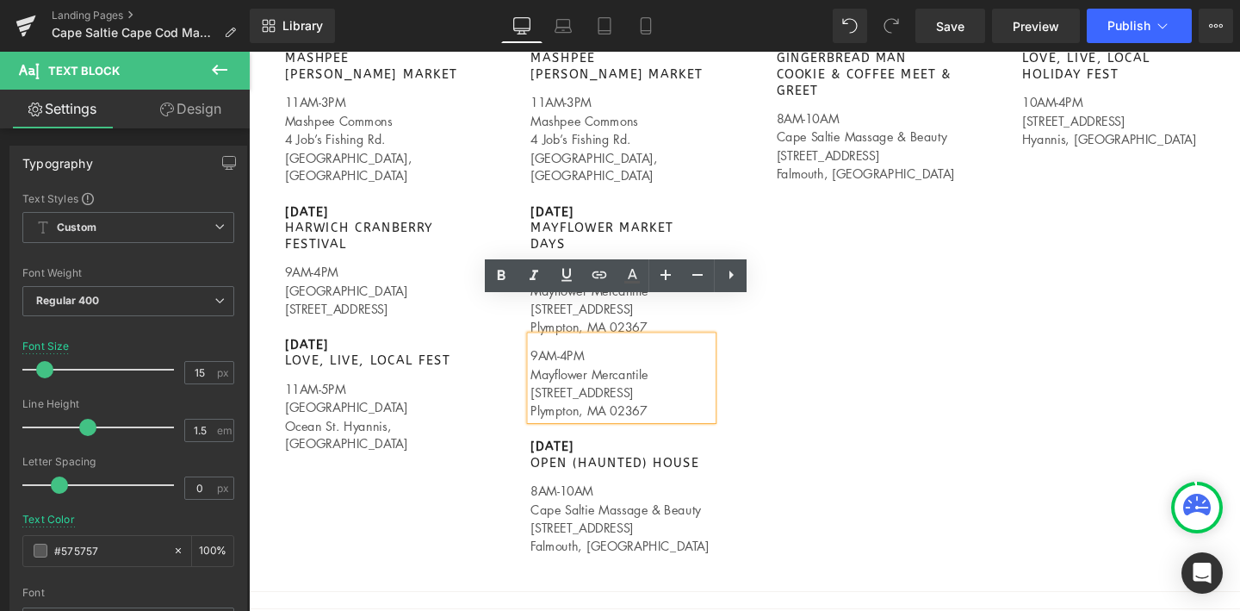
click at [790, 379] on div "Image [DATE] MASHPEE [PERSON_NAME] MARKET Text Block 11AM-3PM Mashpee Commons 4…" at bounding box center [769, 222] width 1033 height 773
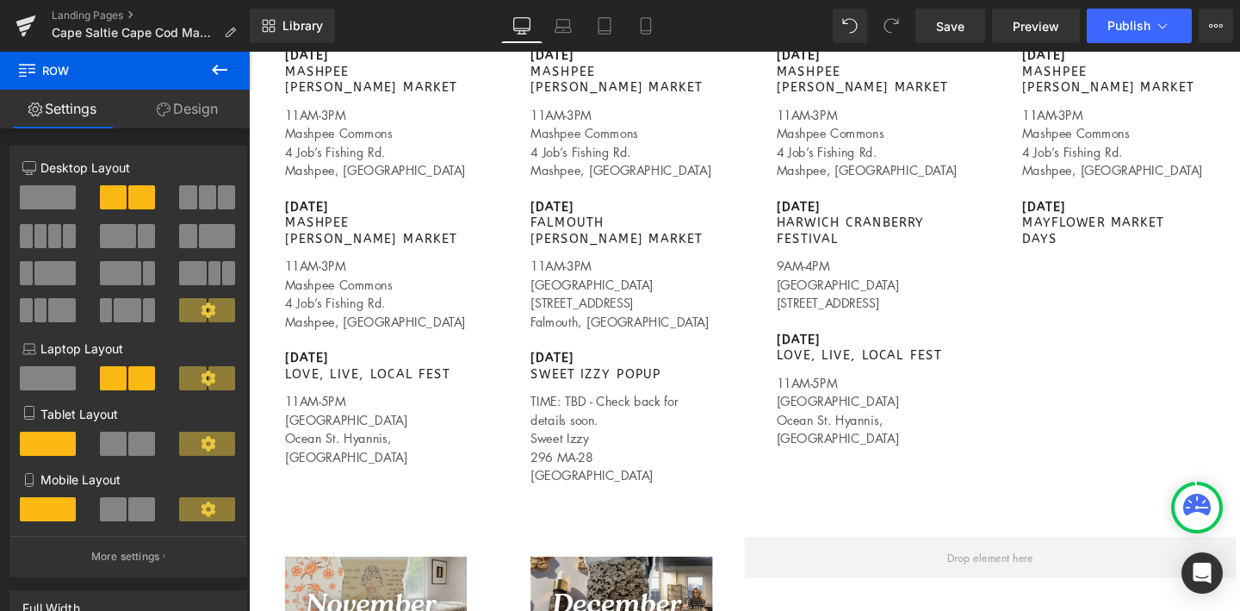
scroll to position [1497, 0]
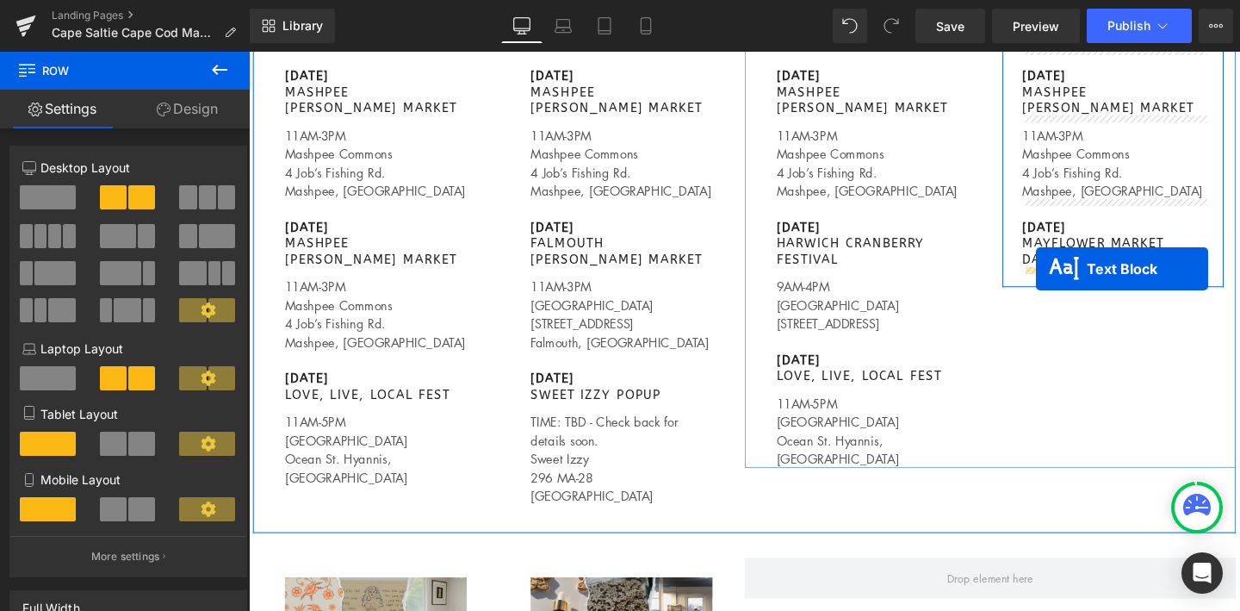
drag, startPoint x: 590, startPoint y: 356, endPoint x: 1076, endPoint y: 280, distance: 492.4
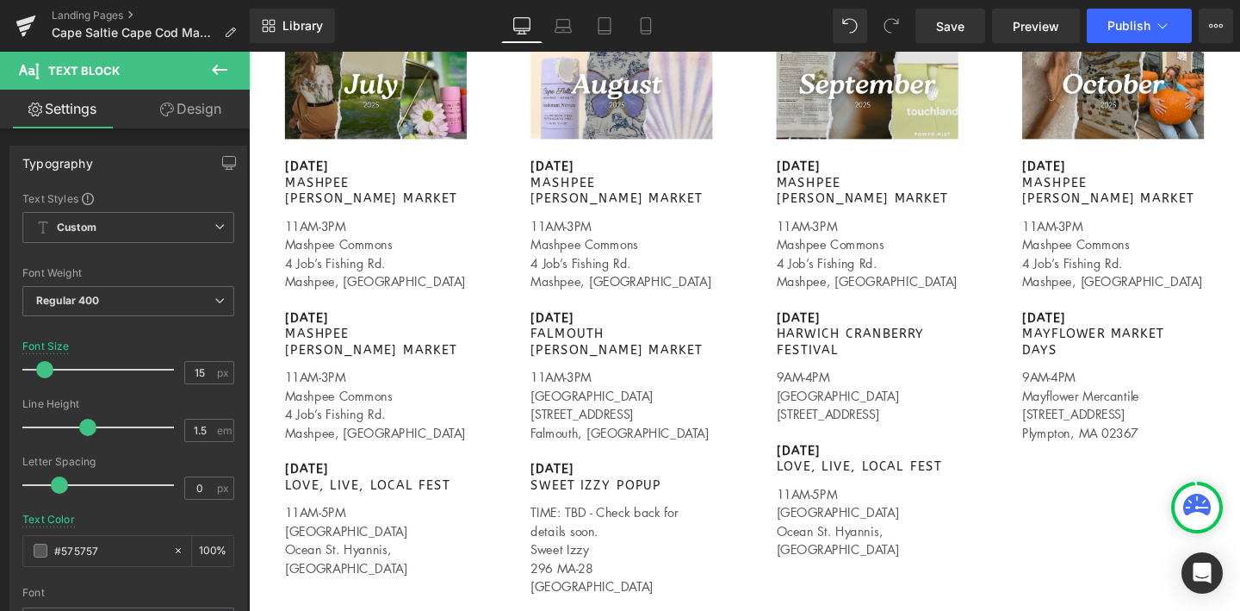
scroll to position [1394, 0]
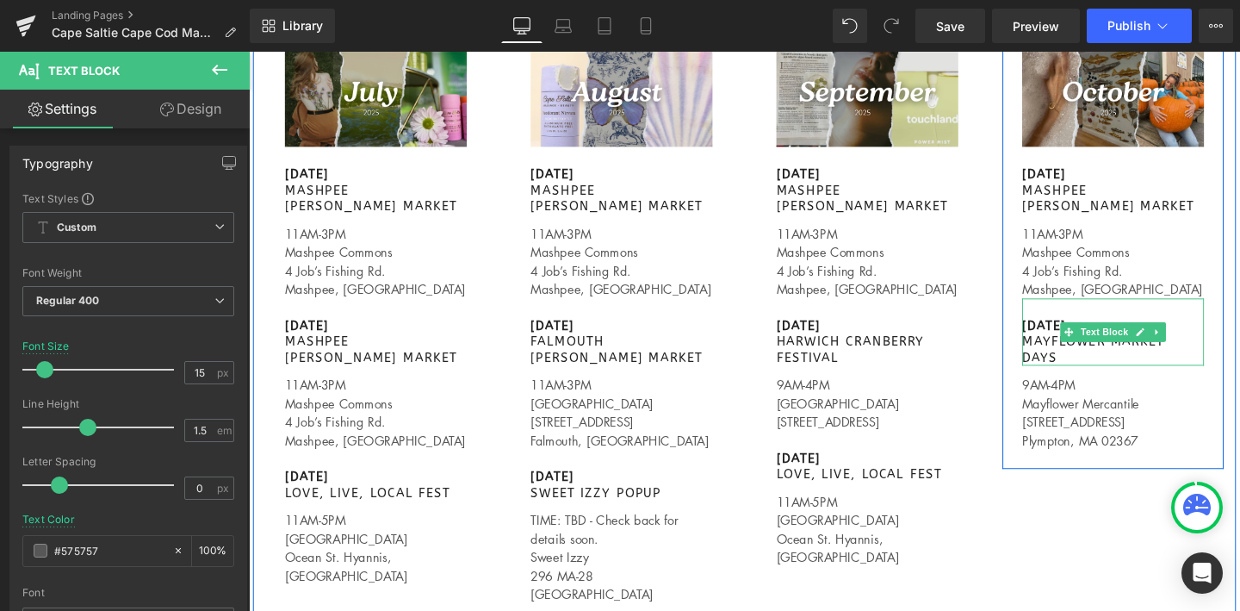
click at [1100, 332] on p "[DATE]" at bounding box center [1157, 340] width 191 height 17
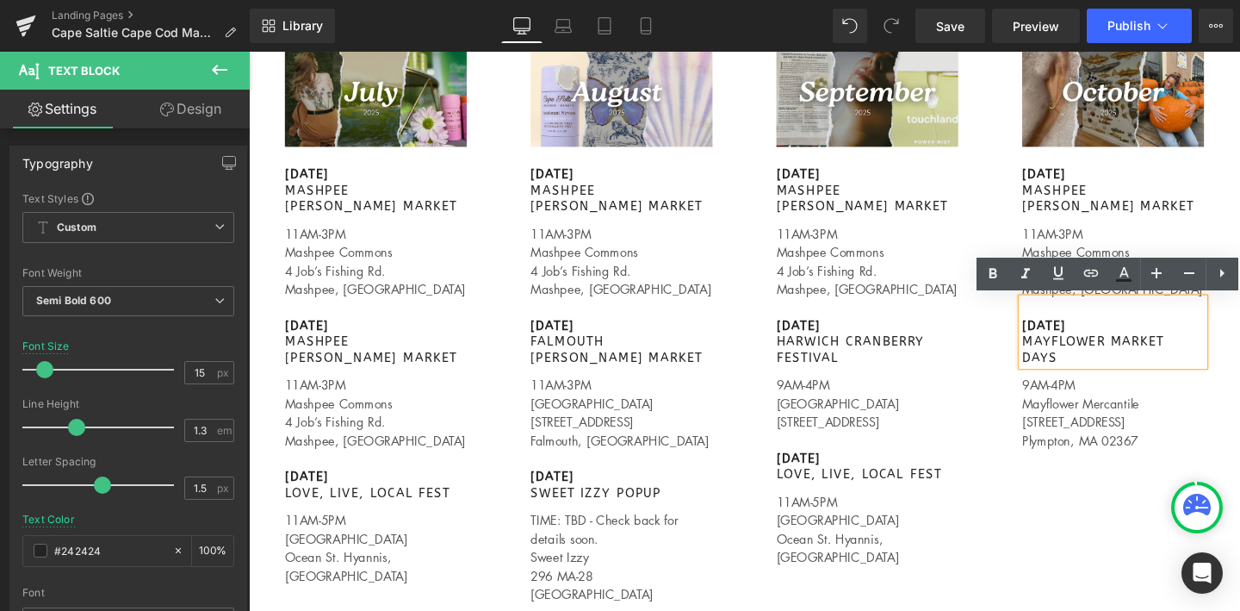
click at [1145, 341] on p "[DATE]" at bounding box center [1157, 340] width 191 height 17
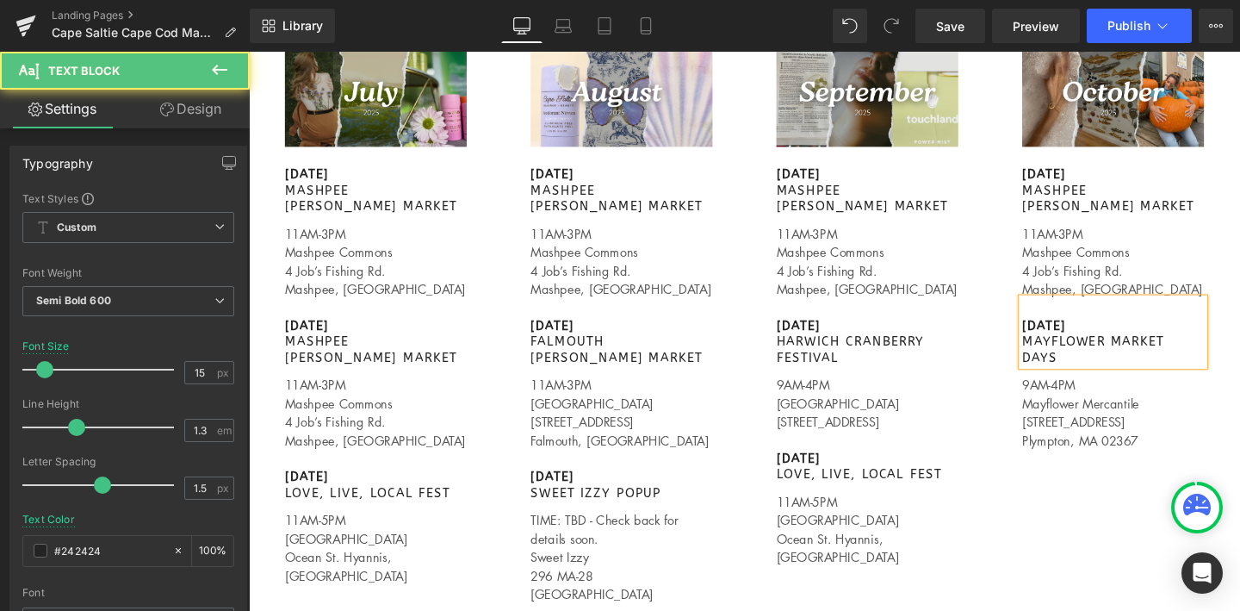
click at [1120, 370] on p "MAYFLOWER MARKET DAYS" at bounding box center [1157, 365] width 191 height 34
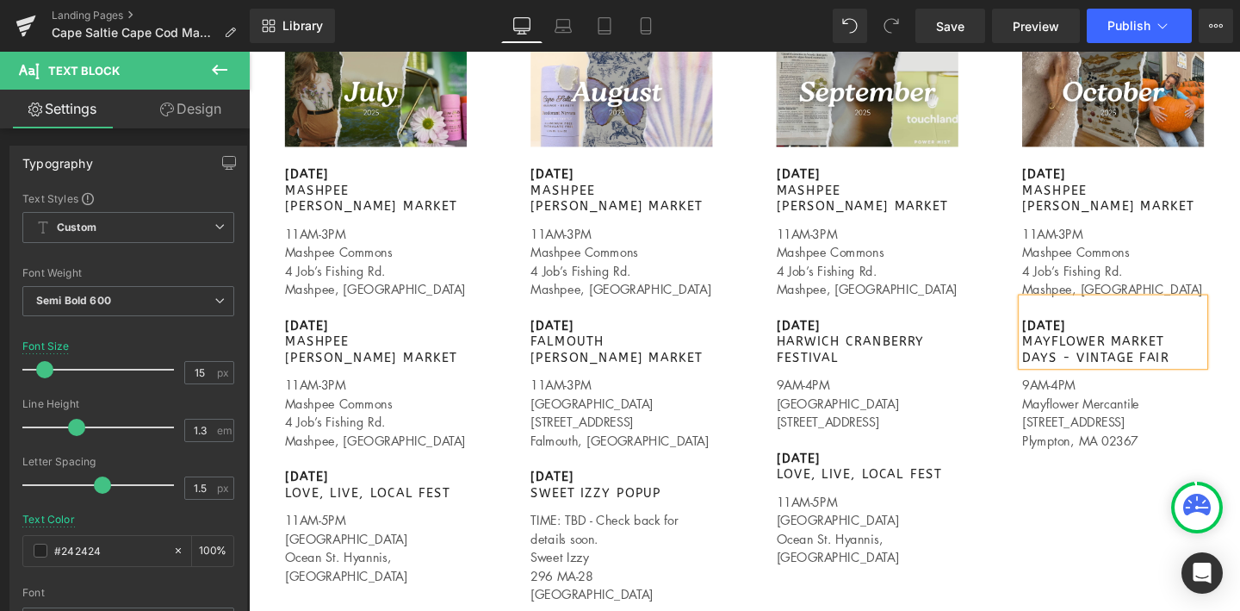
click at [1083, 503] on div "Image [DATE] MASHPEE [PERSON_NAME] MARKET Text Block 11AM-3PM Mashpee Commons 4…" at bounding box center [1028, 307] width 517 height 568
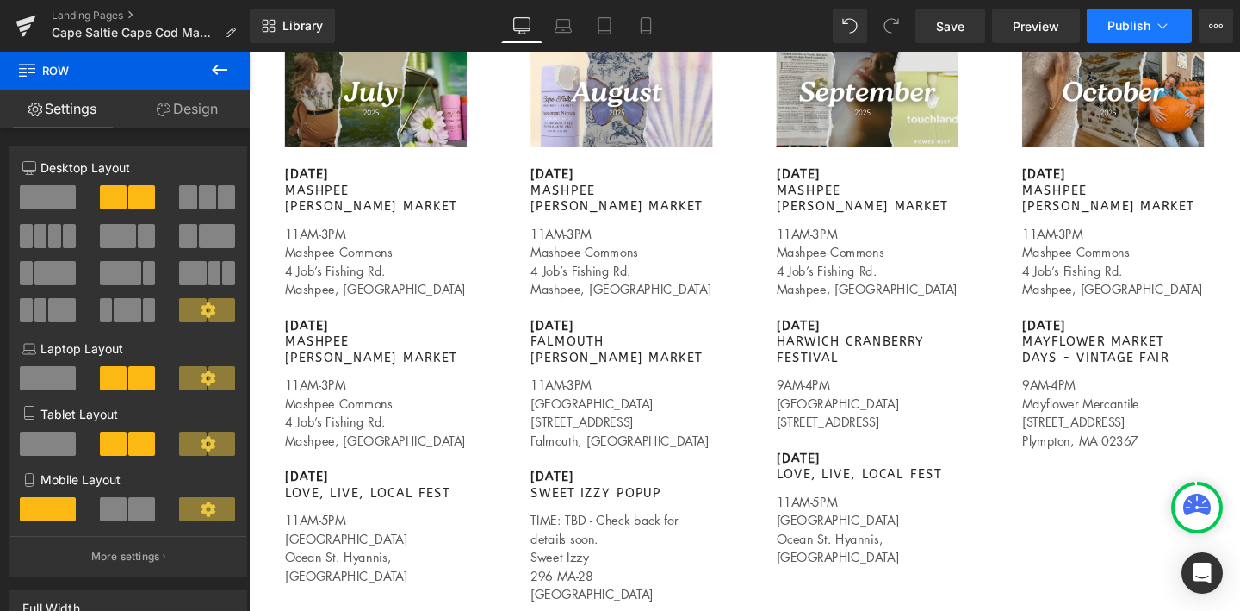
click at [1139, 16] on button "Publish" at bounding box center [1139, 26] width 105 height 34
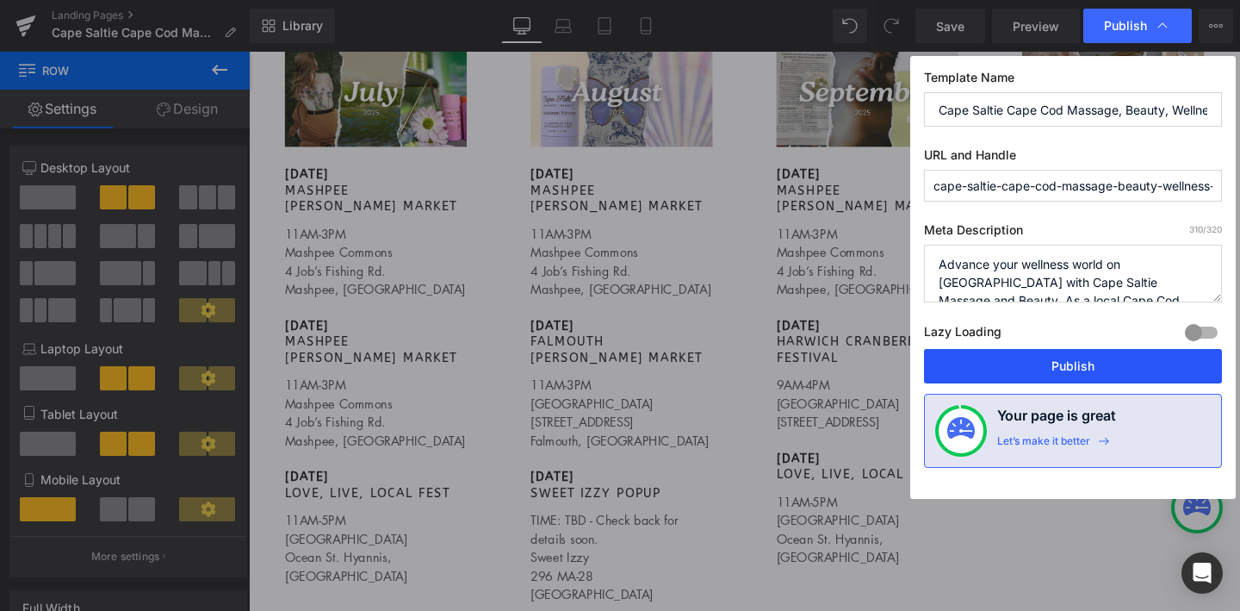
click at [1049, 363] on button "Publish" at bounding box center [1073, 366] width 298 height 34
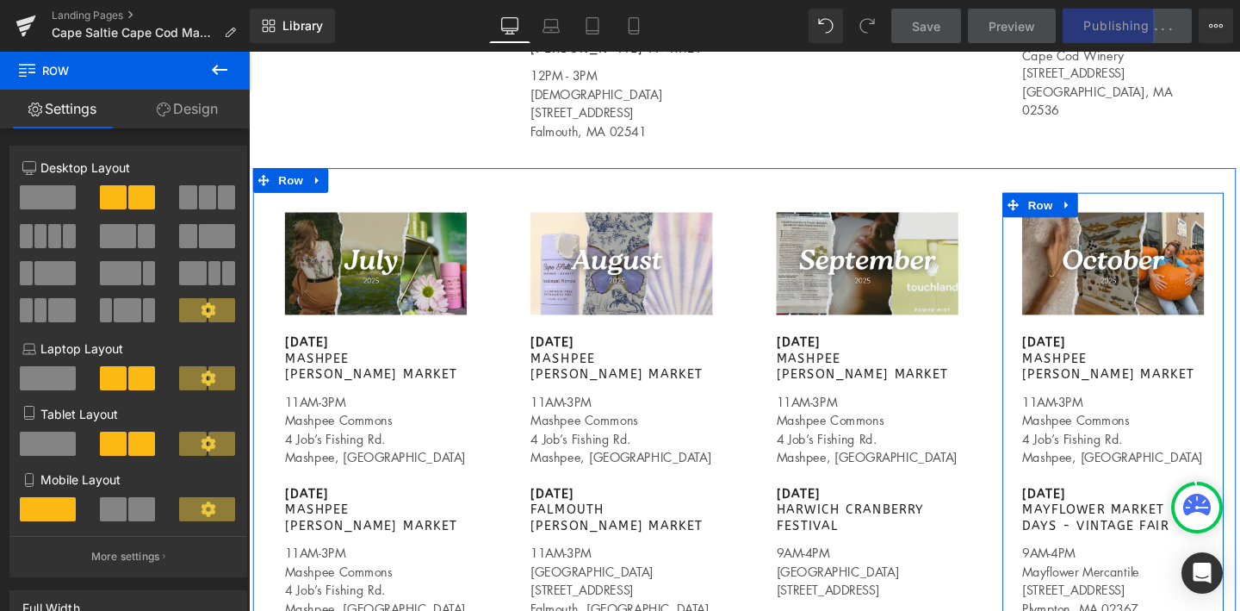
scroll to position [1214, 0]
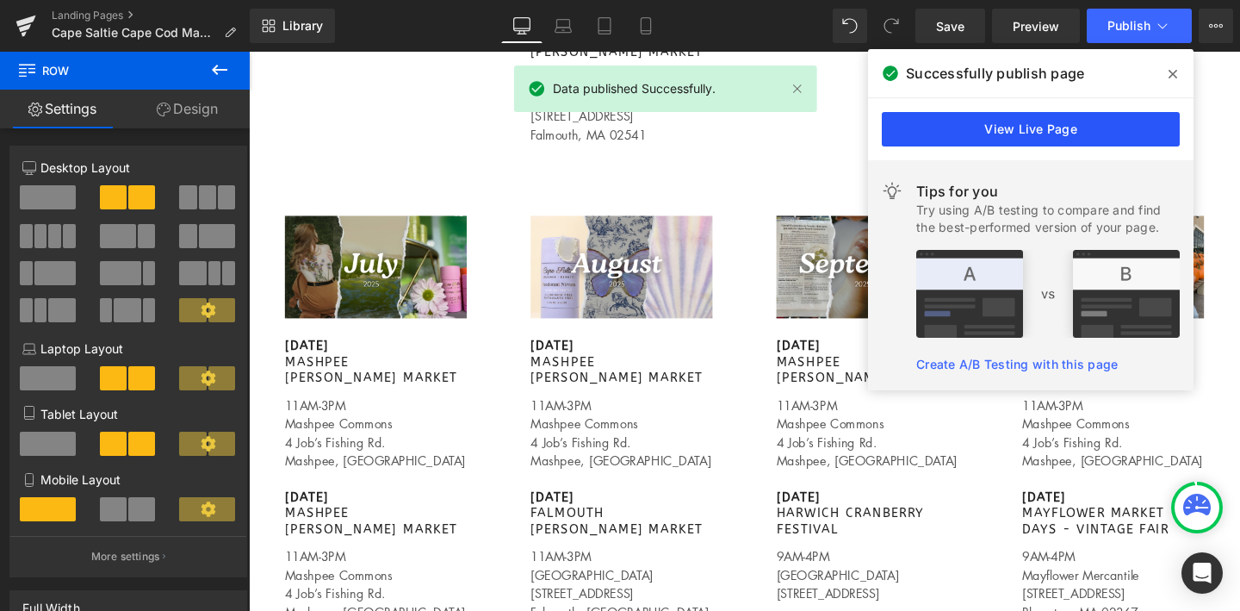
click at [1042, 141] on link "View Live Page" at bounding box center [1031, 129] width 298 height 34
